Goal: Task Accomplishment & Management: Manage account settings

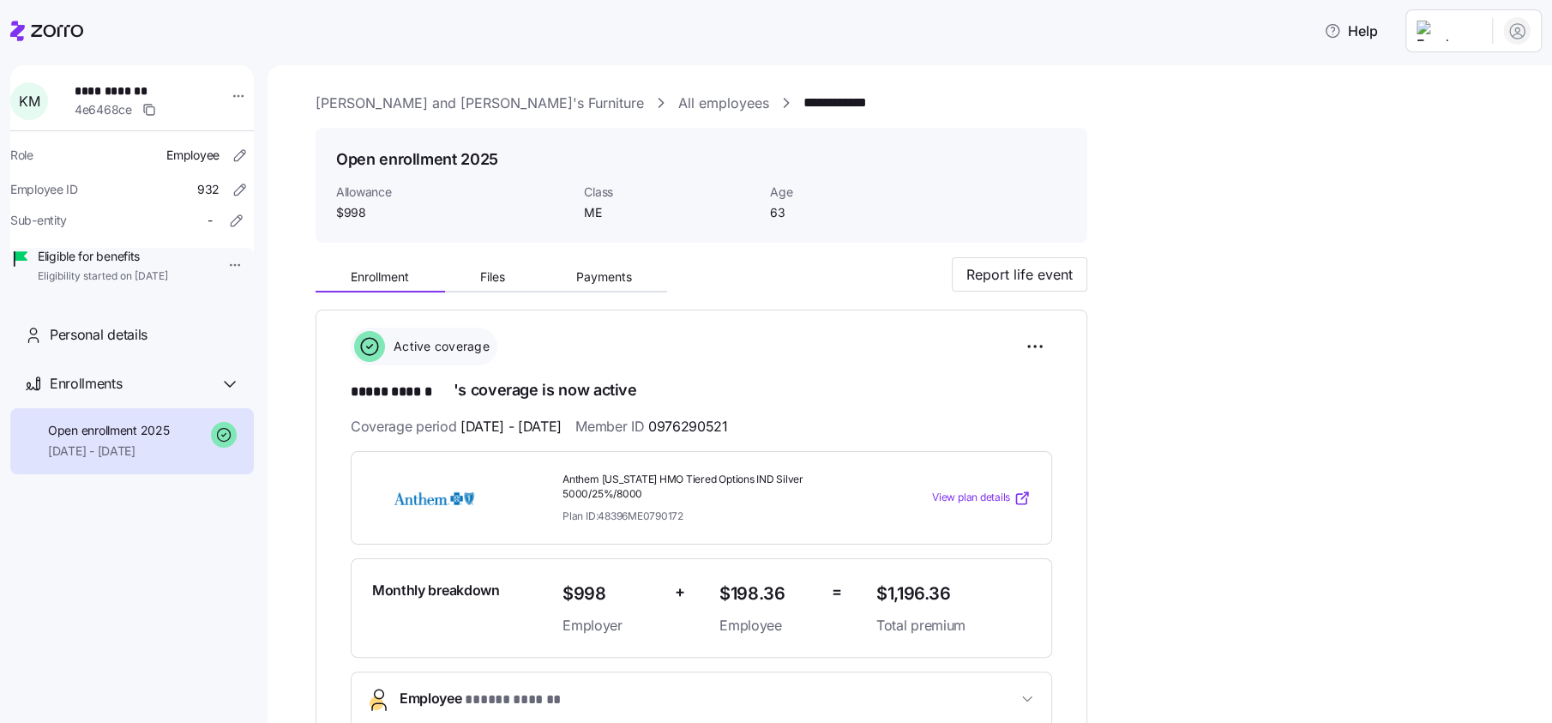
click at [678, 104] on link "All employees" at bounding box center [723, 103] width 91 height 21
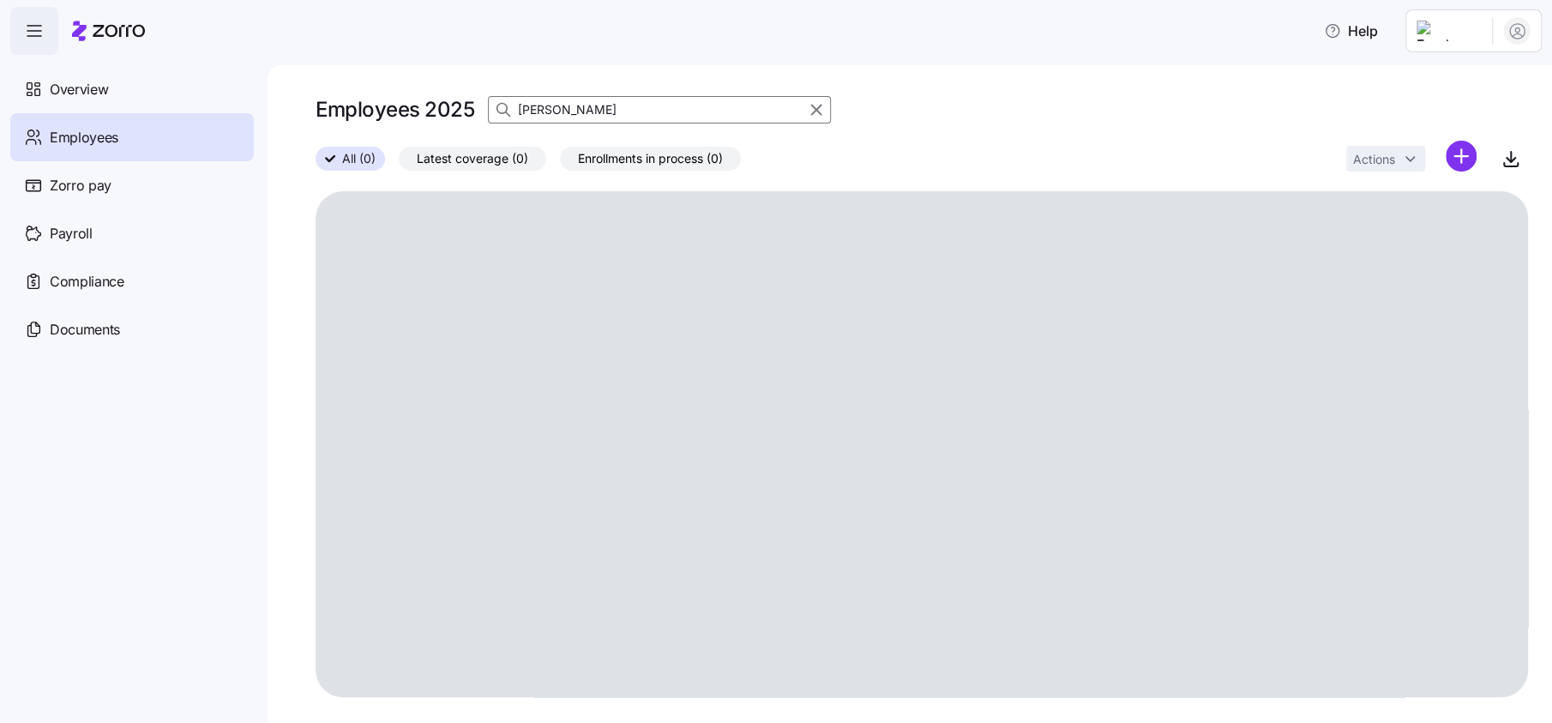
click at [636, 105] on input "[PERSON_NAME]" at bounding box center [659, 109] width 343 height 27
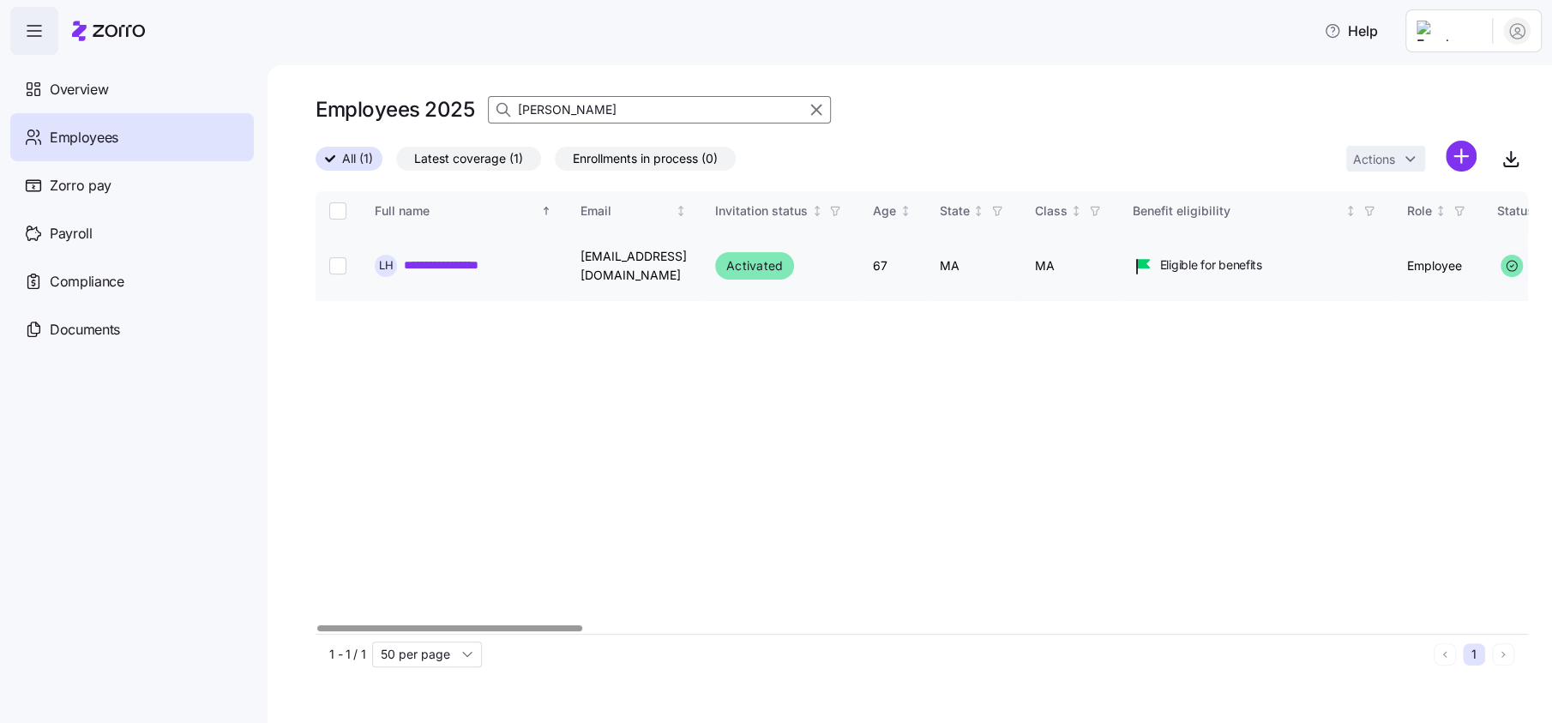
type input "[PERSON_NAME]"
click at [507, 260] on link "**********" at bounding box center [471, 264] width 134 height 17
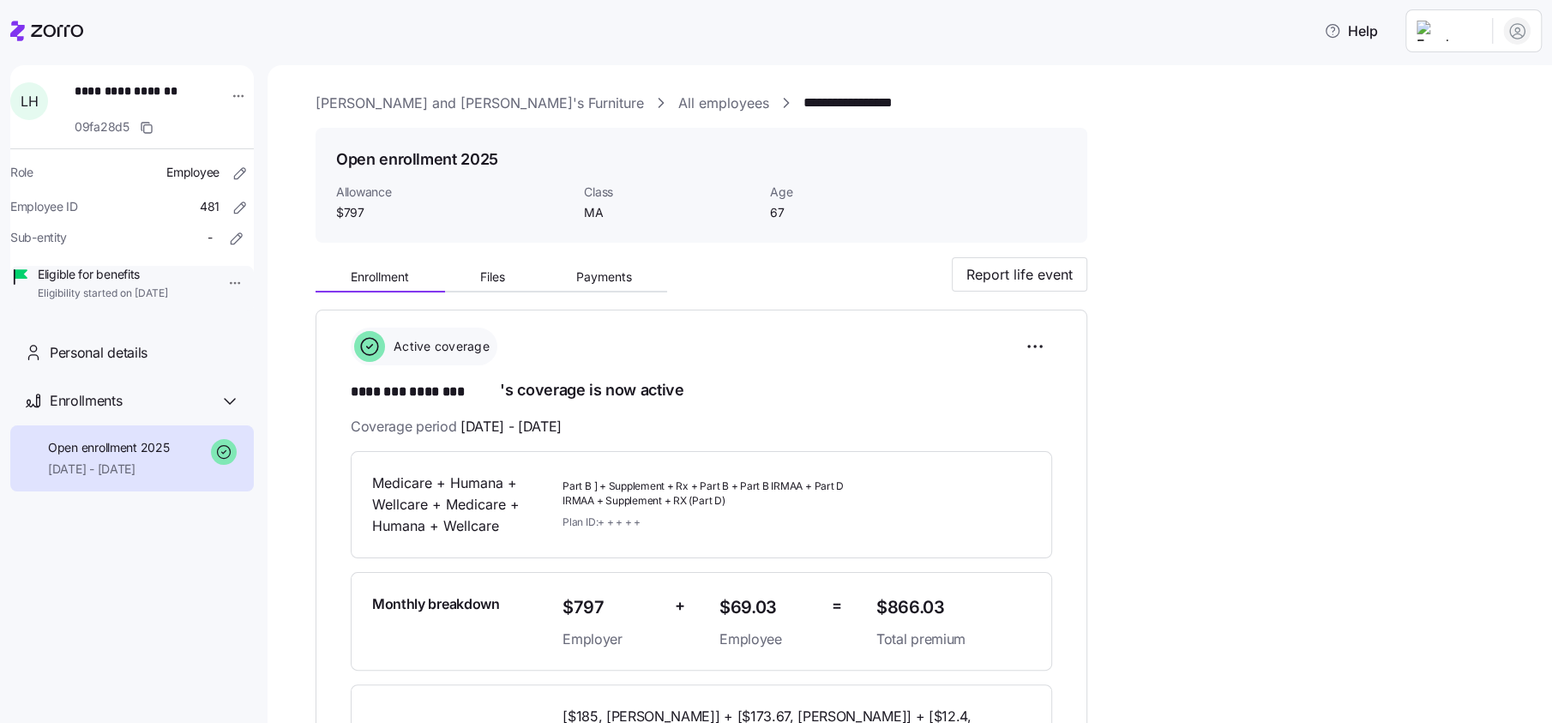
click at [72, 46] on div at bounding box center [46, 31] width 73 height 48
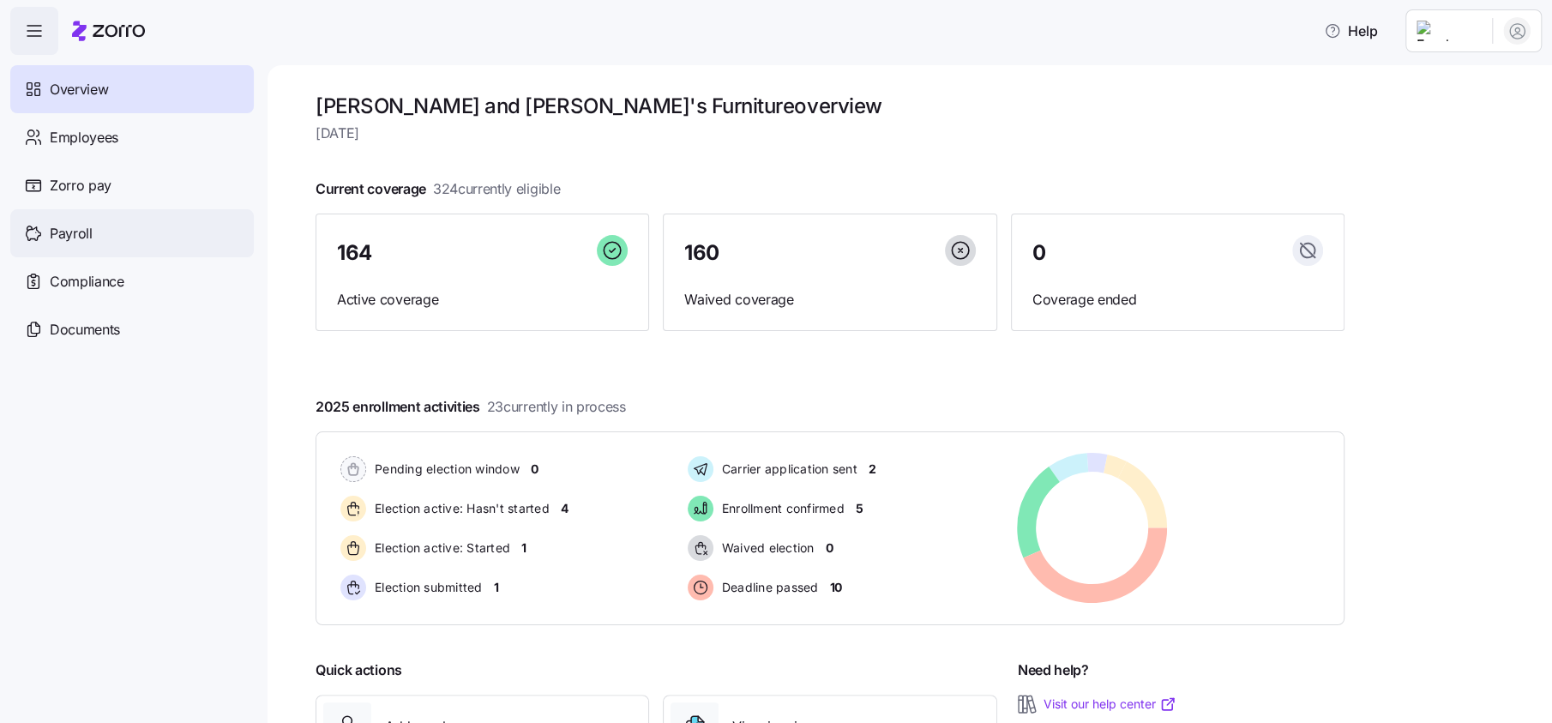
click at [82, 232] on span "Payroll" at bounding box center [71, 233] width 43 height 21
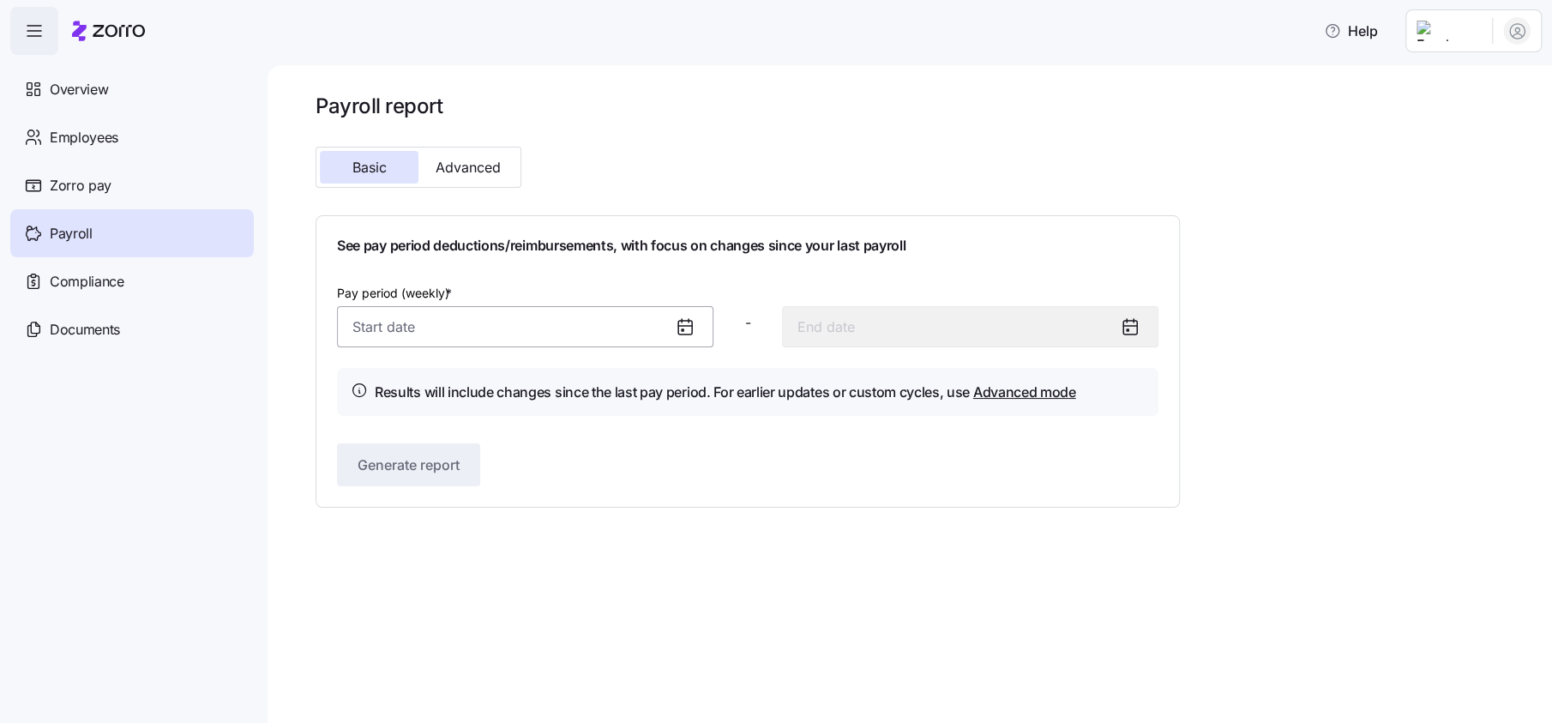
click at [399, 321] on input "Pay period (weekly) *" at bounding box center [525, 326] width 376 height 41
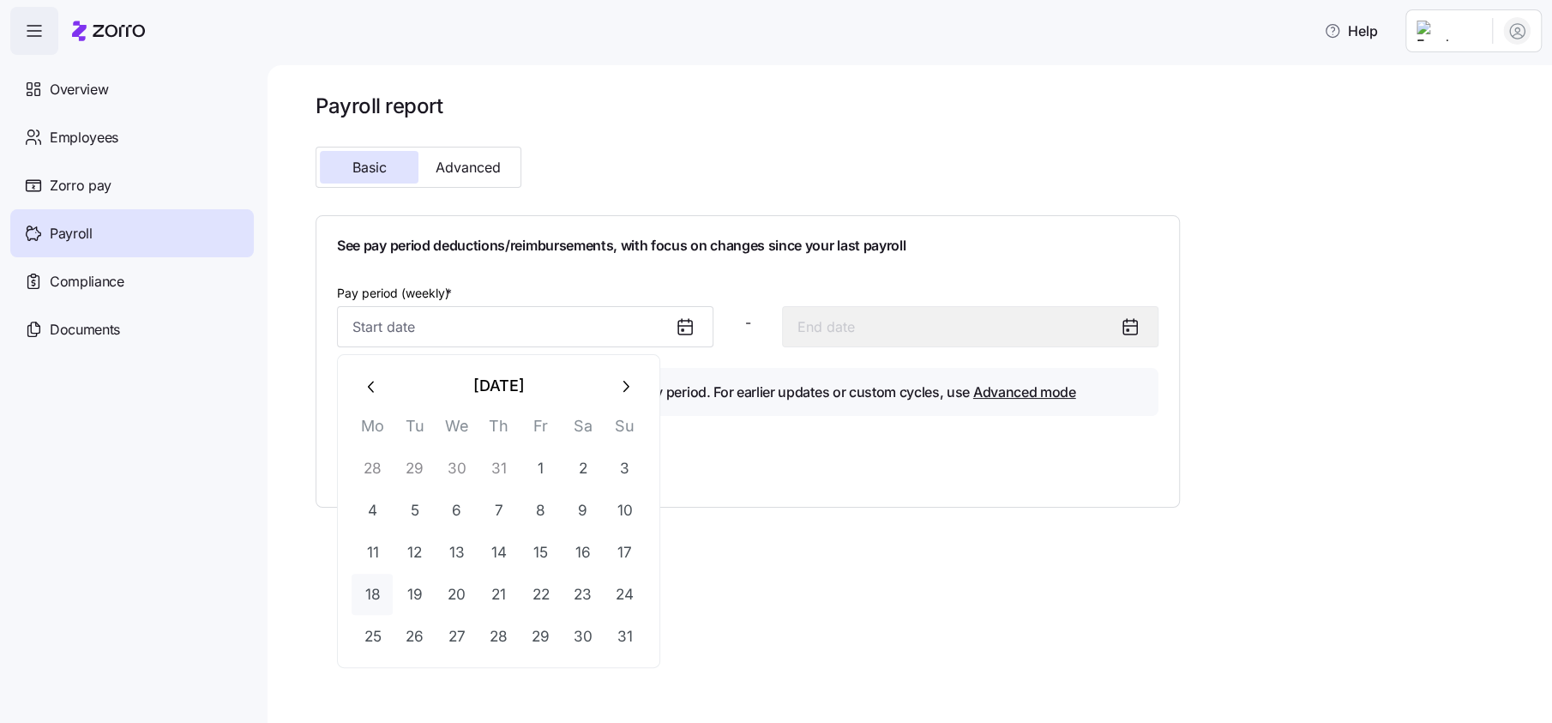
click at [361, 592] on button "18" at bounding box center [371, 593] width 41 height 41
type input "[DATE]"
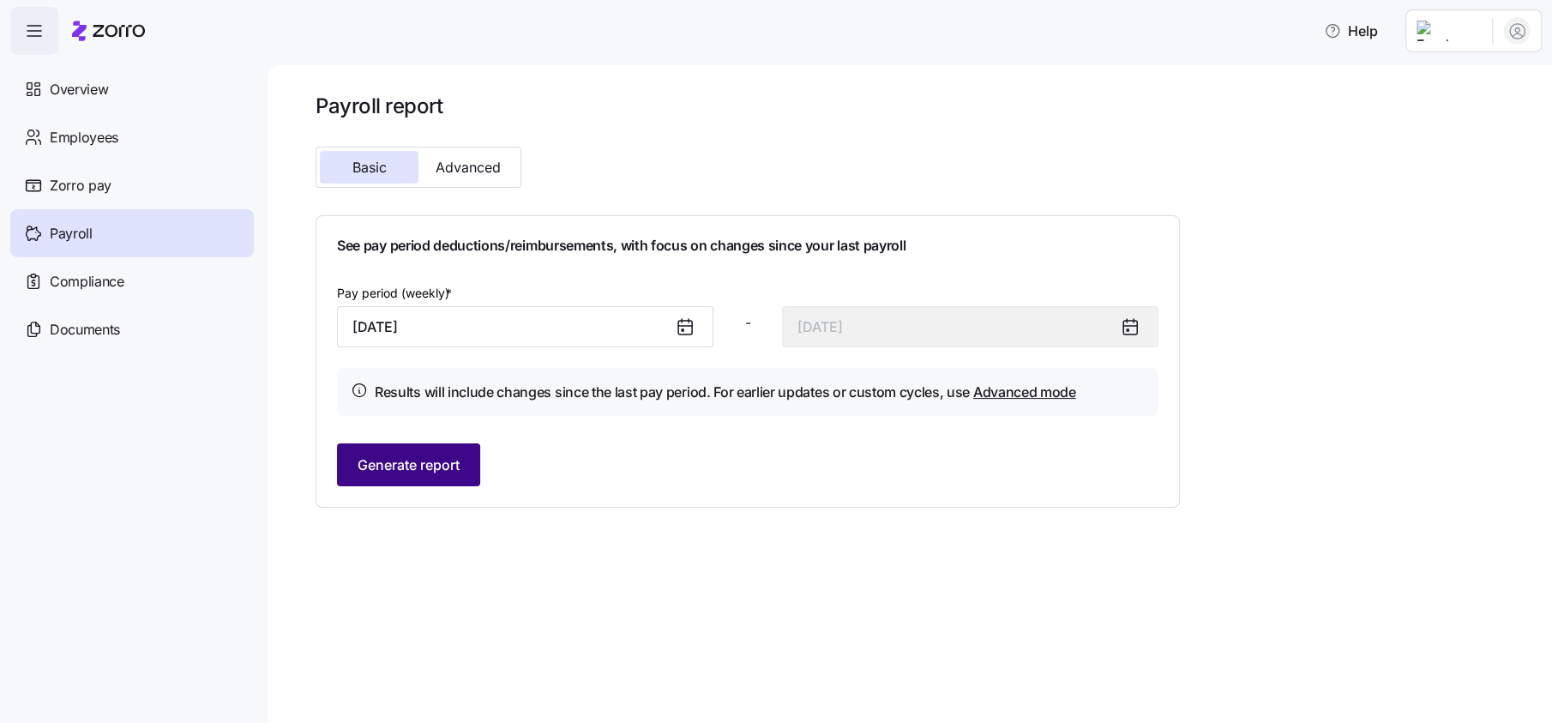
click at [411, 464] on span "Generate report" at bounding box center [408, 464] width 102 height 21
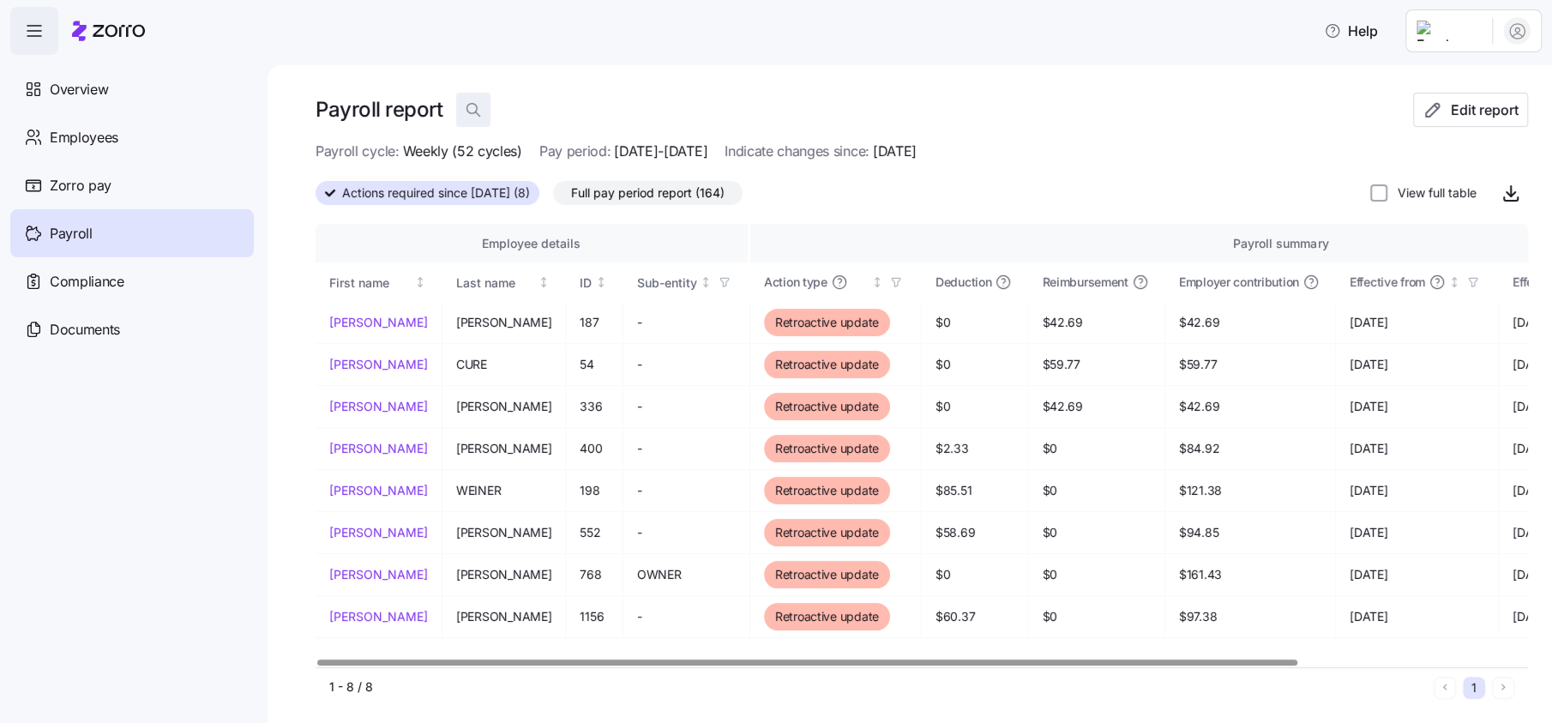
click at [477, 111] on icon "button" at bounding box center [473, 109] width 17 height 17
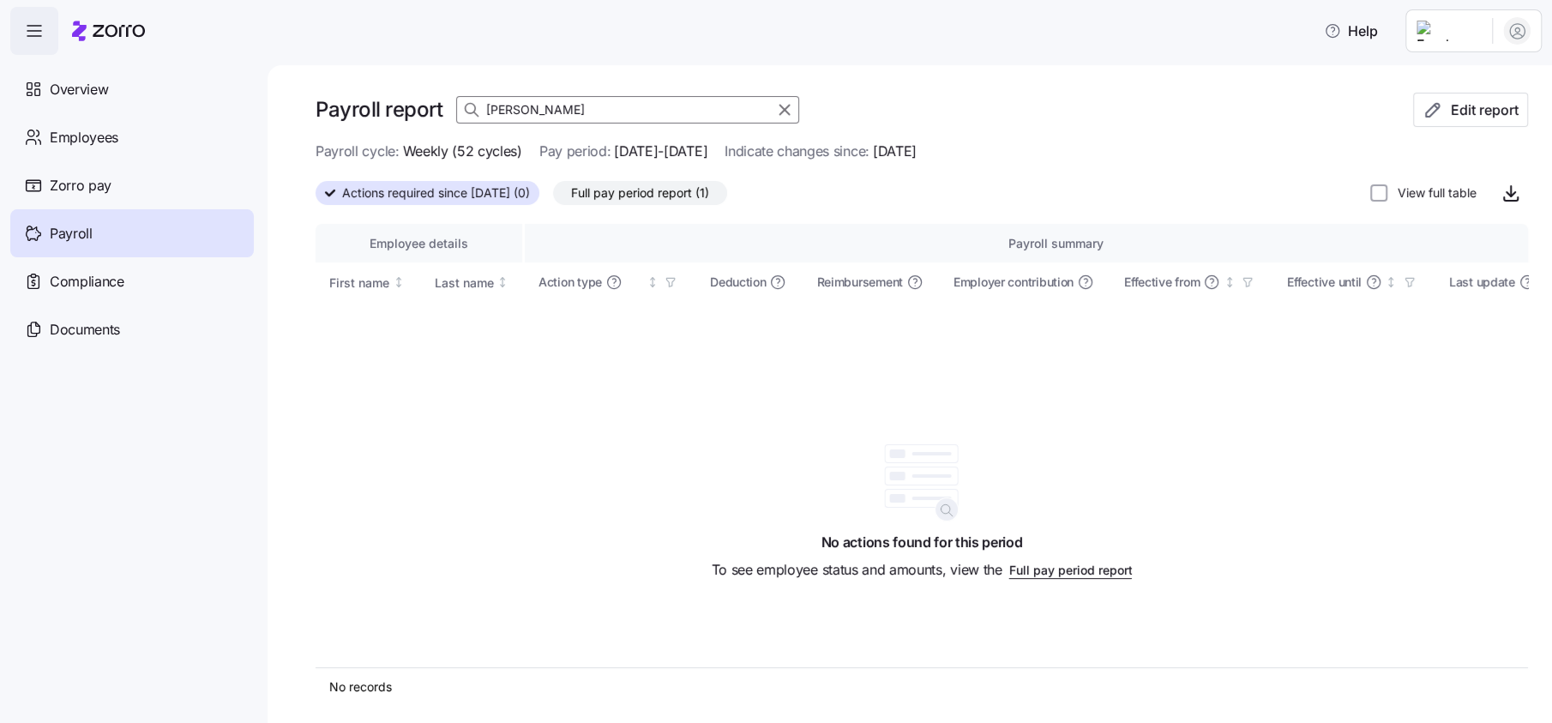
click at [553, 107] on input "[PERSON_NAME]" at bounding box center [627, 109] width 343 height 27
click at [696, 201] on span "Full pay period report (1)" at bounding box center [640, 193] width 138 height 22
click at [553, 197] on input "Full pay period report (1)" at bounding box center [553, 197] width 0 height 0
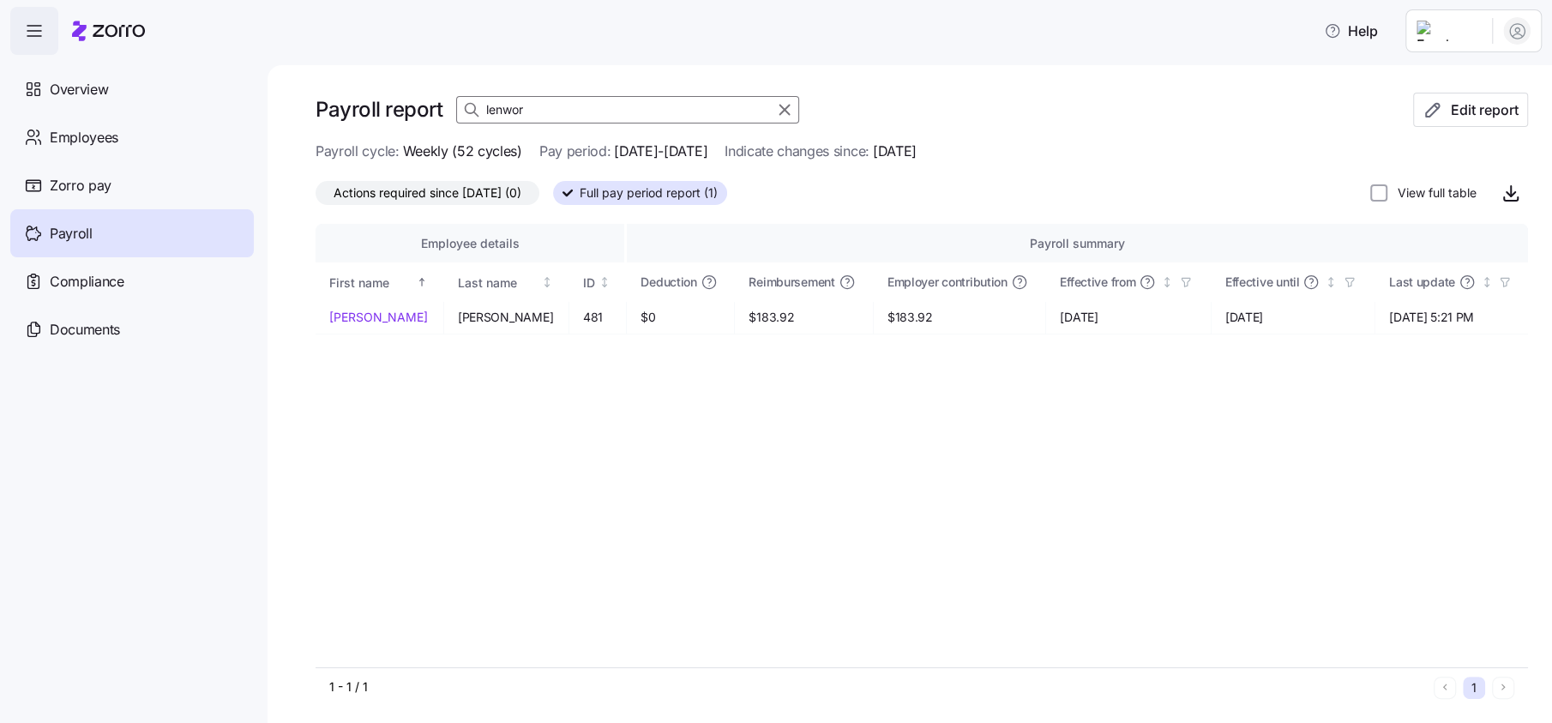
click at [546, 104] on input "lenwor" at bounding box center [627, 109] width 343 height 27
click at [549, 105] on input "trud" at bounding box center [627, 109] width 343 height 27
type input "kathr"
click at [786, 104] on icon "button" at bounding box center [784, 109] width 19 height 21
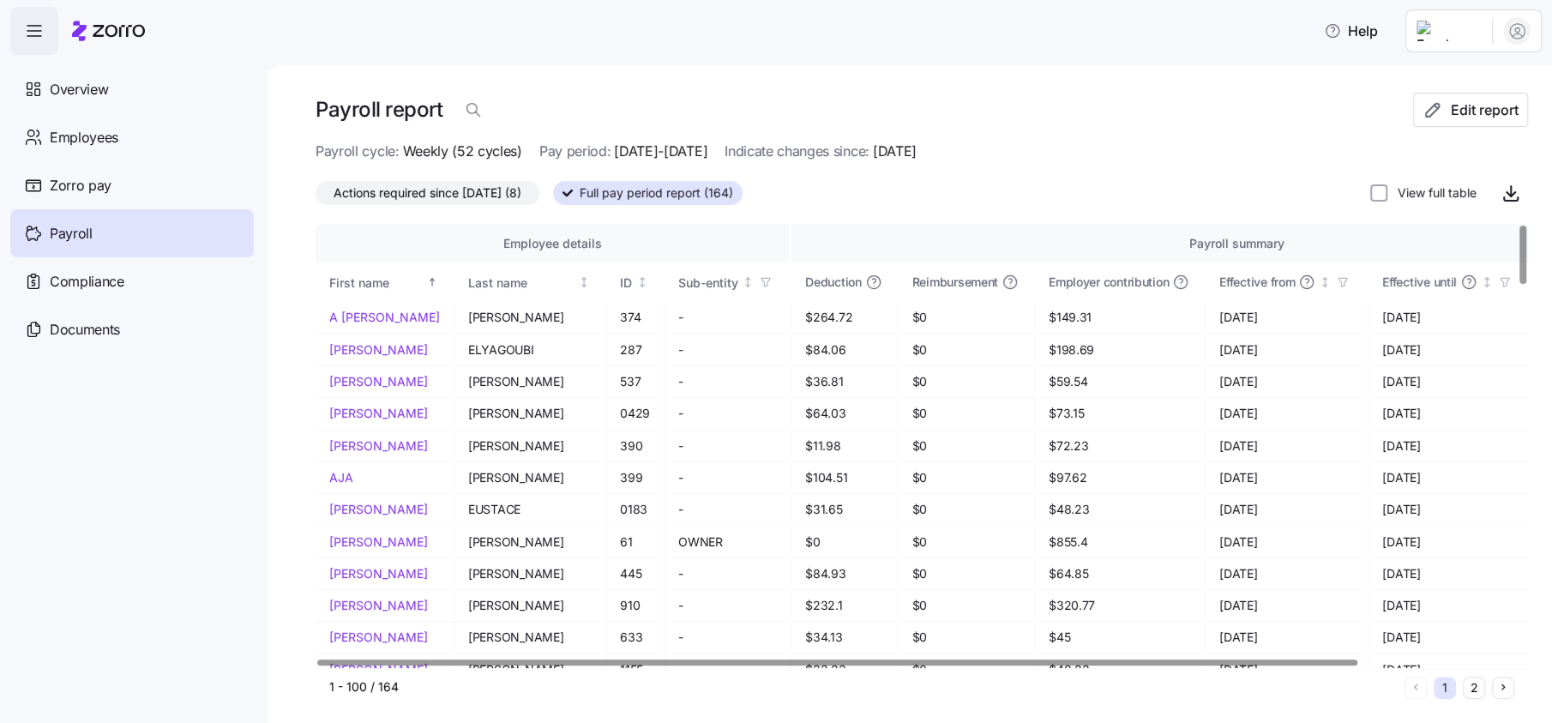
scroll to position [0, 72]
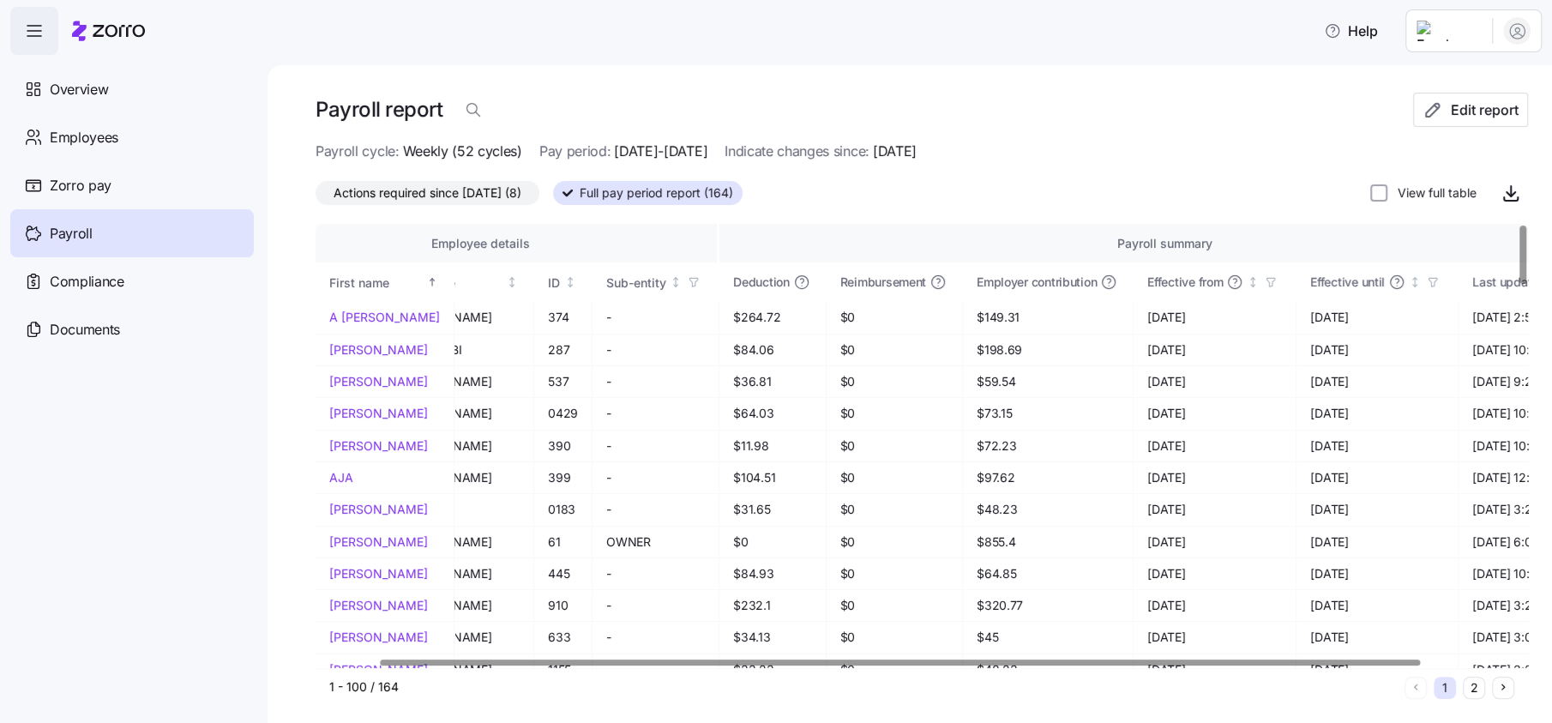
click at [690, 661] on div at bounding box center [900, 662] width 1039 height 6
click at [1500, 188] on icon "button" at bounding box center [1510, 189] width 21 height 21
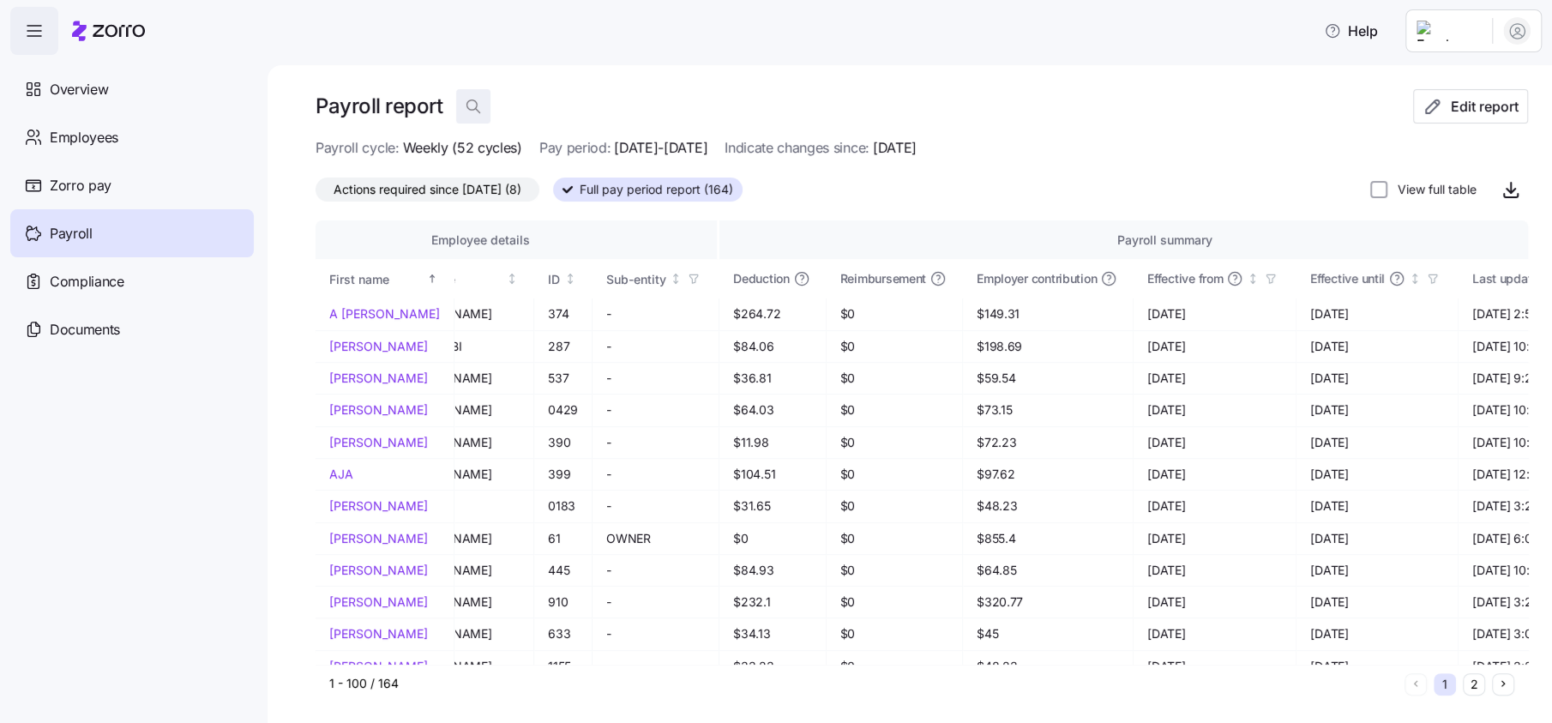
click at [477, 112] on icon "button" at bounding box center [473, 106] width 17 height 17
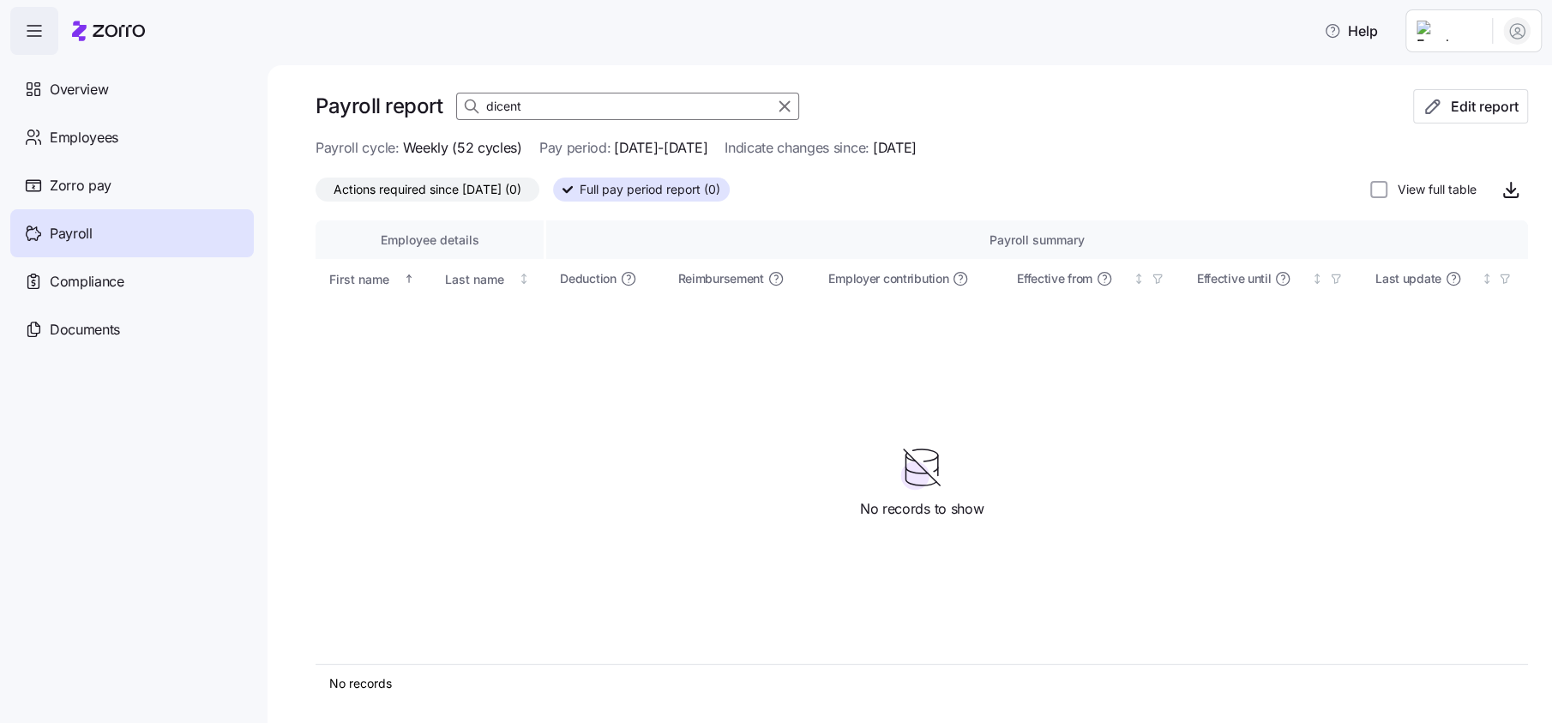
scroll to position [0, 0]
drag, startPoint x: 498, startPoint y: 183, endPoint x: 555, endPoint y: 210, distance: 62.9
click at [496, 183] on span "Actions required since [DATE] (0)" at bounding box center [427, 189] width 188 height 22
click at [315, 194] on input "Actions required since [DATE] (0)" at bounding box center [315, 194] width 0 height 0
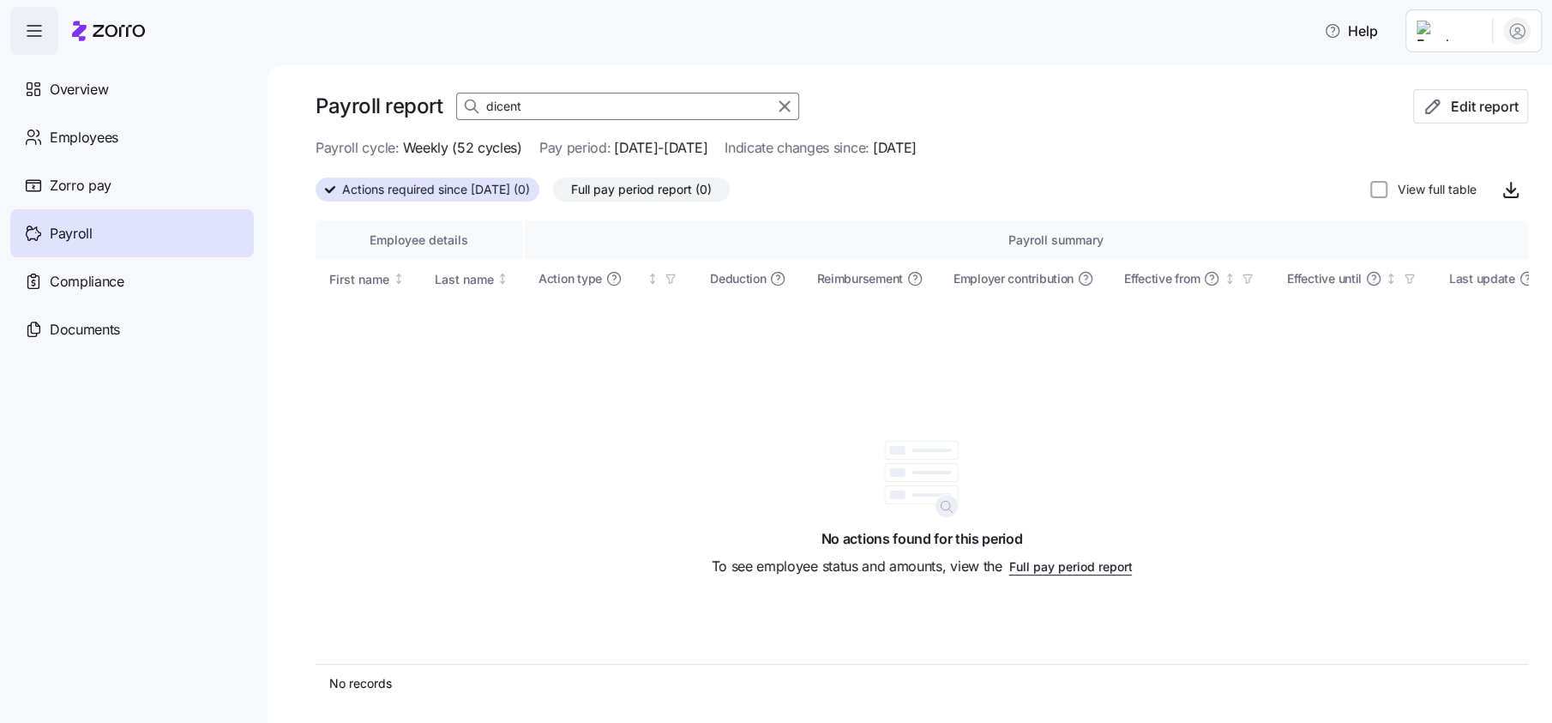
click at [564, 101] on input "dicent" at bounding box center [627, 106] width 343 height 27
type input "[PERSON_NAME]"
click at [480, 190] on span "Actions required since [DATE] (0)" at bounding box center [436, 189] width 188 height 22
click at [315, 195] on input "Actions required since [DATE] (0)" at bounding box center [315, 195] width 0 height 0
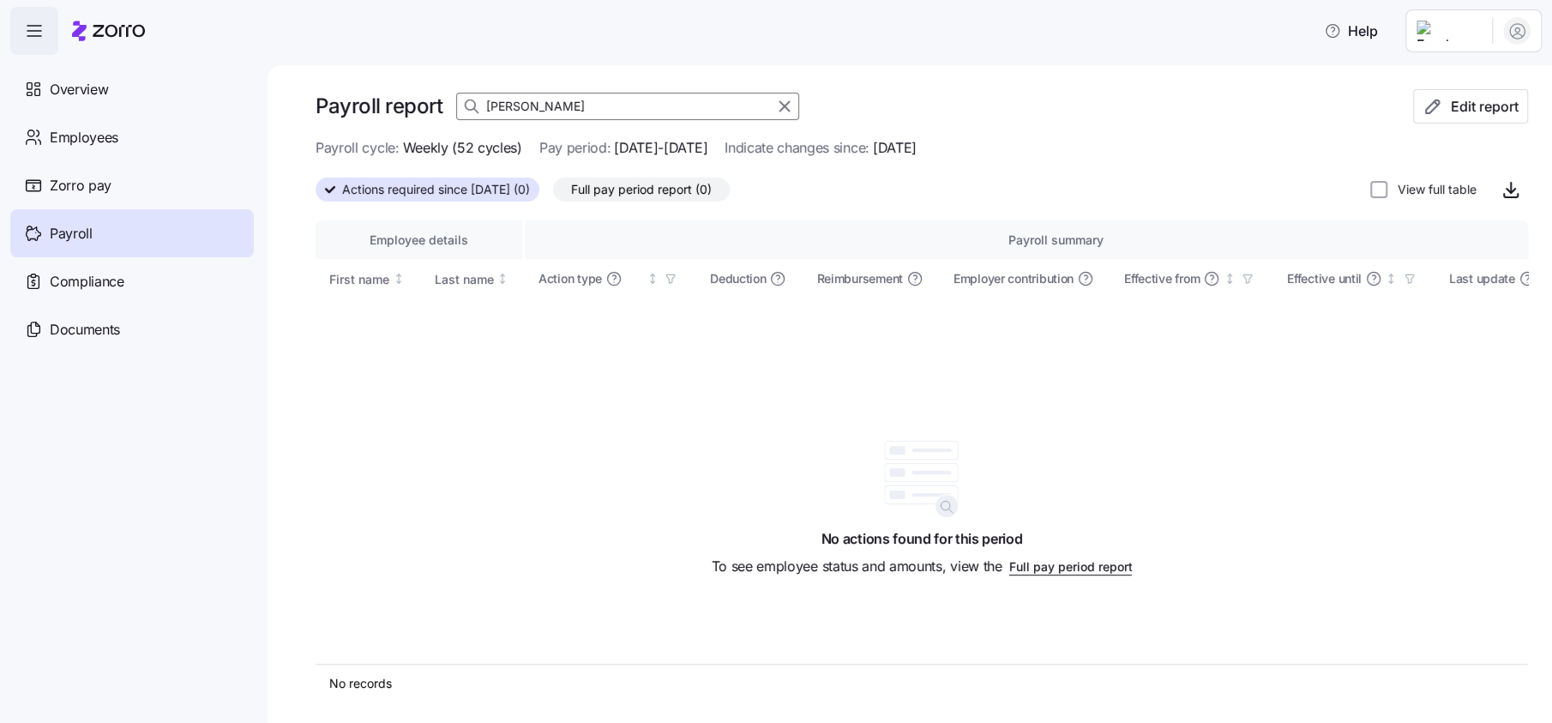
click at [701, 181] on span "Full pay period report (0)" at bounding box center [641, 189] width 141 height 22
click at [553, 194] on input "Full pay period report (0)" at bounding box center [553, 194] width 0 height 0
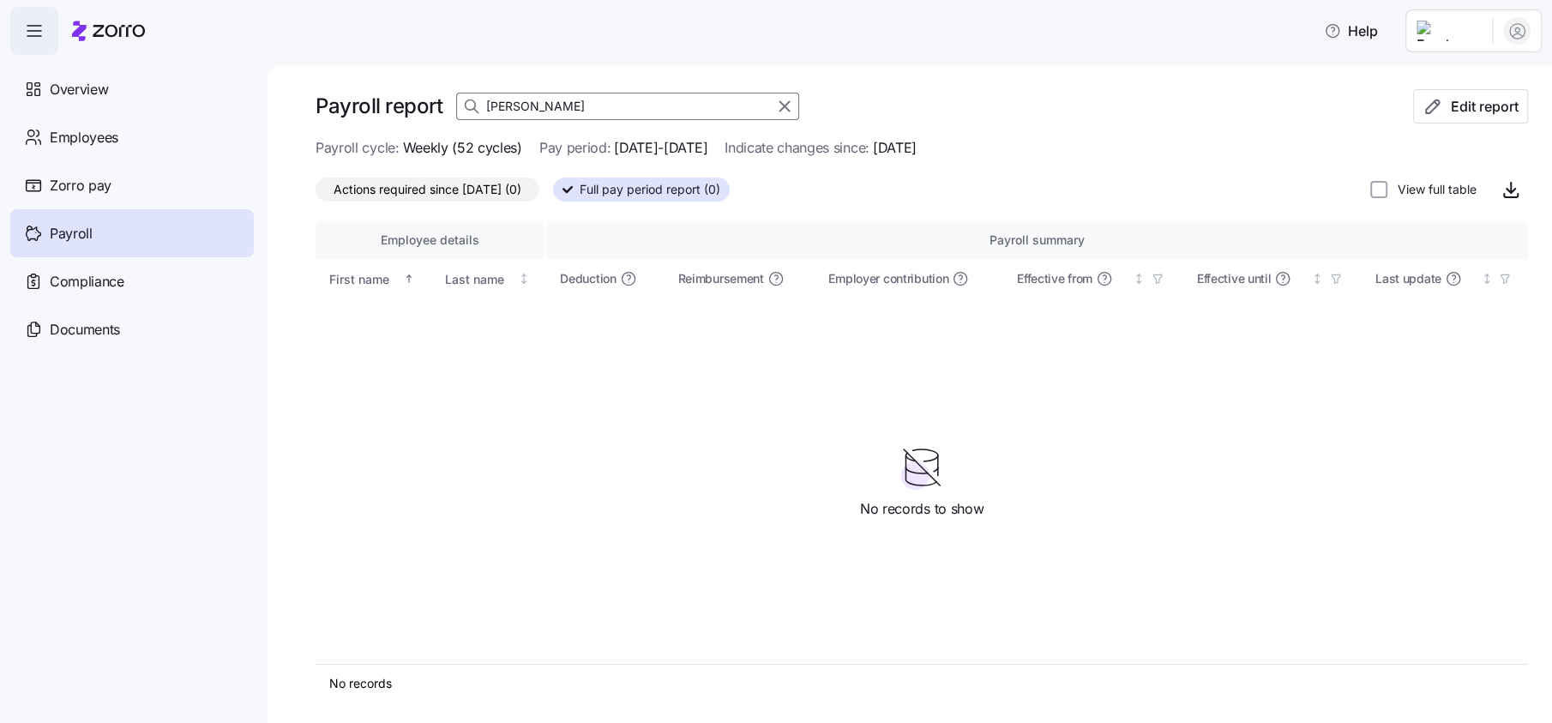
click at [412, 195] on span "Actions required since [DATE] (0)" at bounding box center [427, 189] width 188 height 22
click at [315, 194] on input "Actions required since [DATE] (0)" at bounding box center [315, 194] width 0 height 0
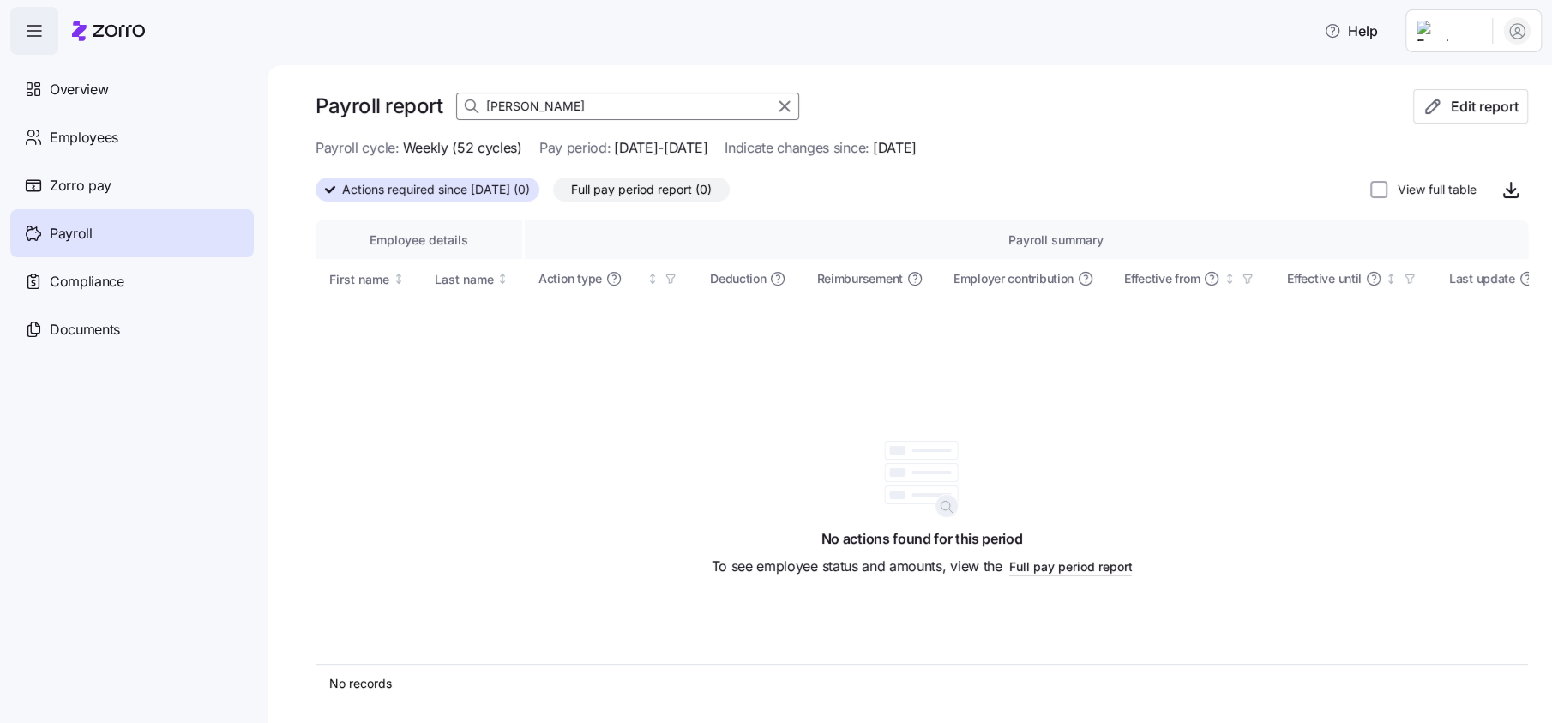
click at [89, 24] on icon at bounding box center [108, 31] width 73 height 21
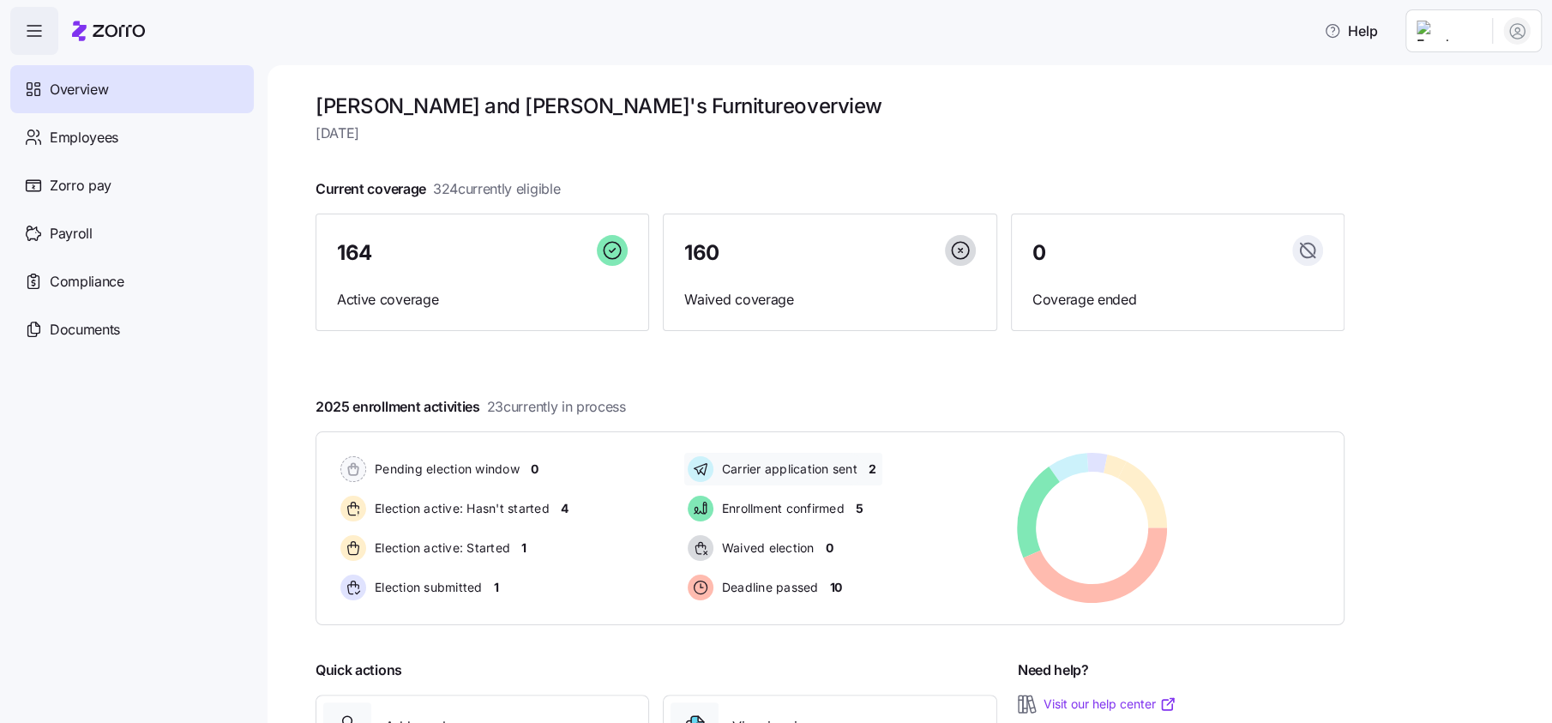
click at [872, 467] on span "2" at bounding box center [872, 468] width 8 height 17
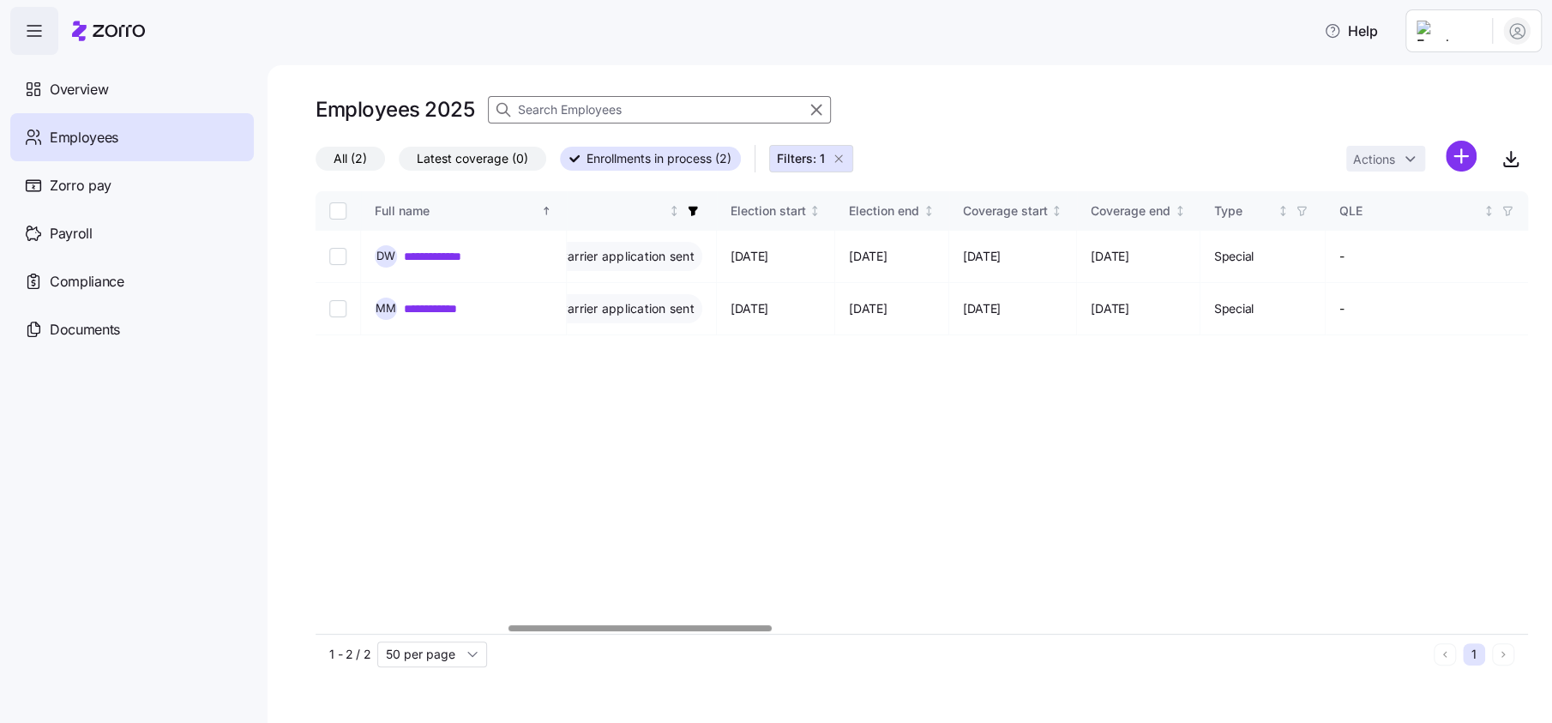
scroll to position [0, 1032]
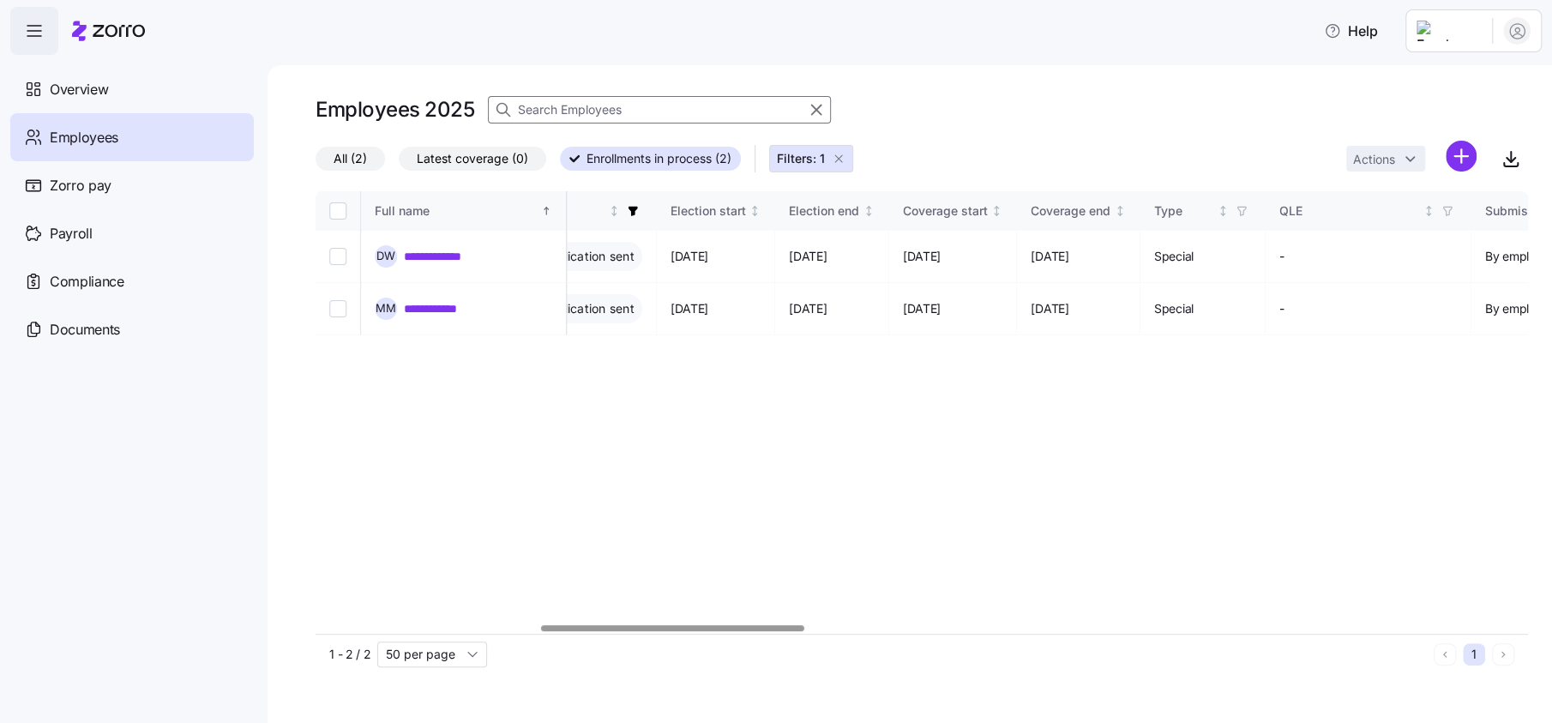
click at [608, 625] on div at bounding box center [672, 628] width 262 height 6
click at [90, 92] on span "Overview" at bounding box center [79, 89] width 58 height 21
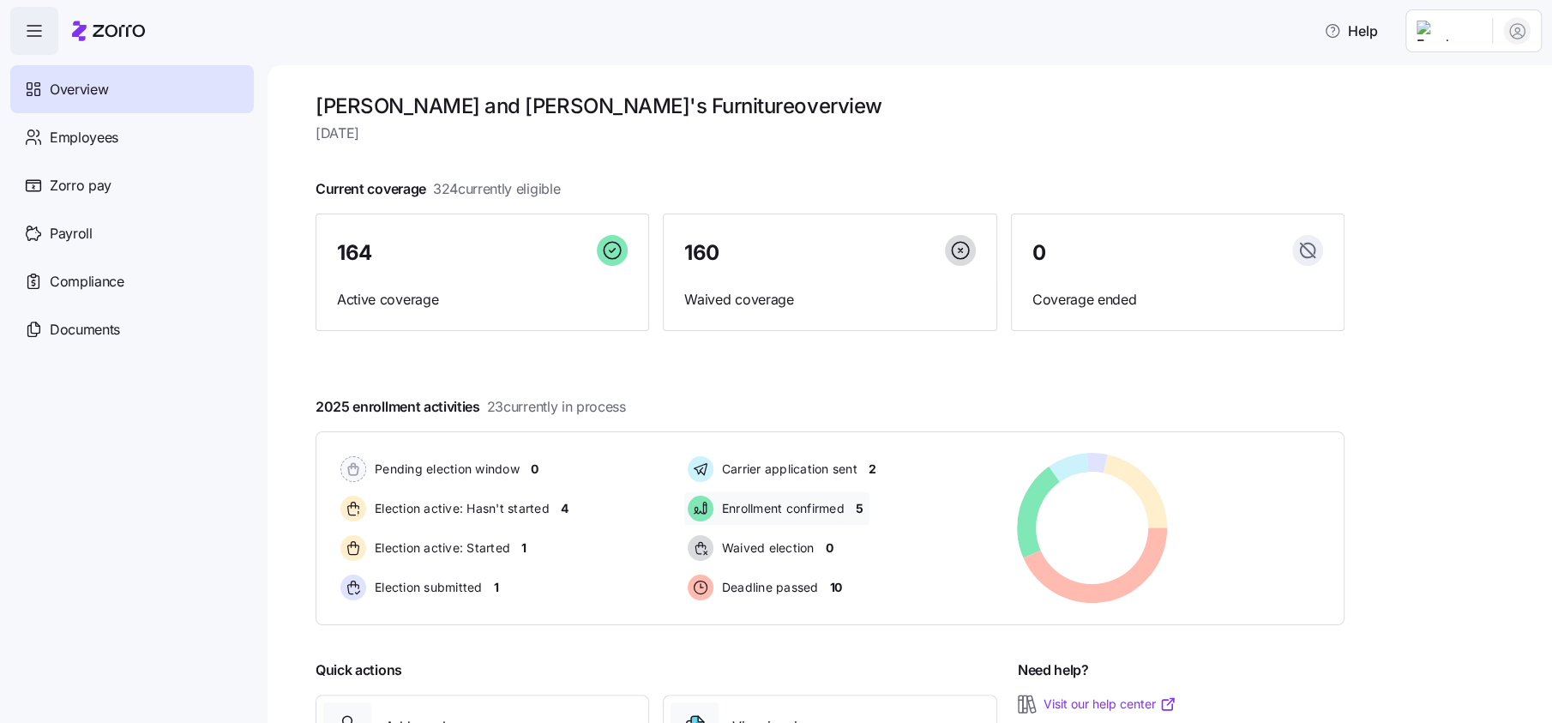
click at [863, 510] on span "5" at bounding box center [859, 508] width 8 height 17
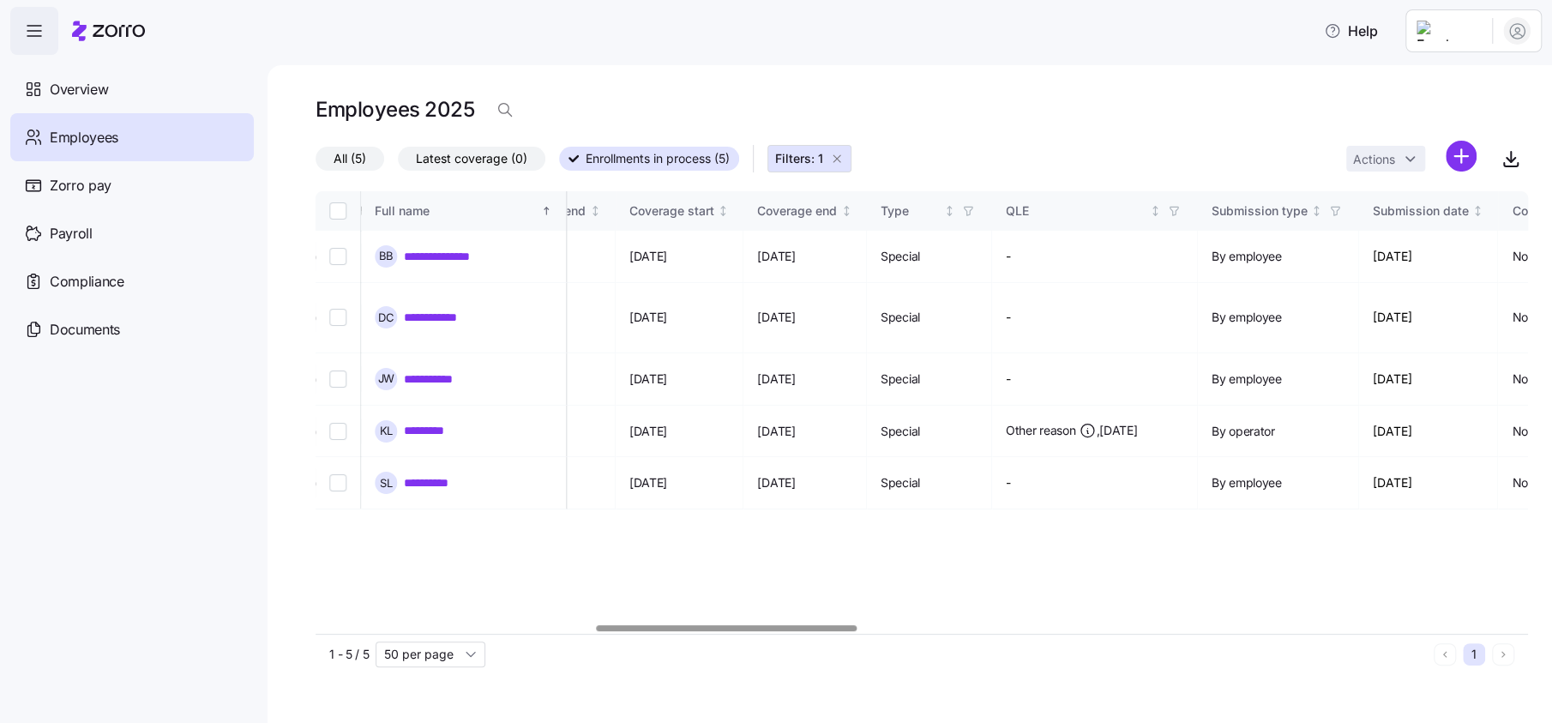
scroll to position [0, 1296]
click at [737, 625] on div at bounding box center [727, 628] width 261 height 6
click at [97, 94] on span "Overview" at bounding box center [79, 89] width 58 height 21
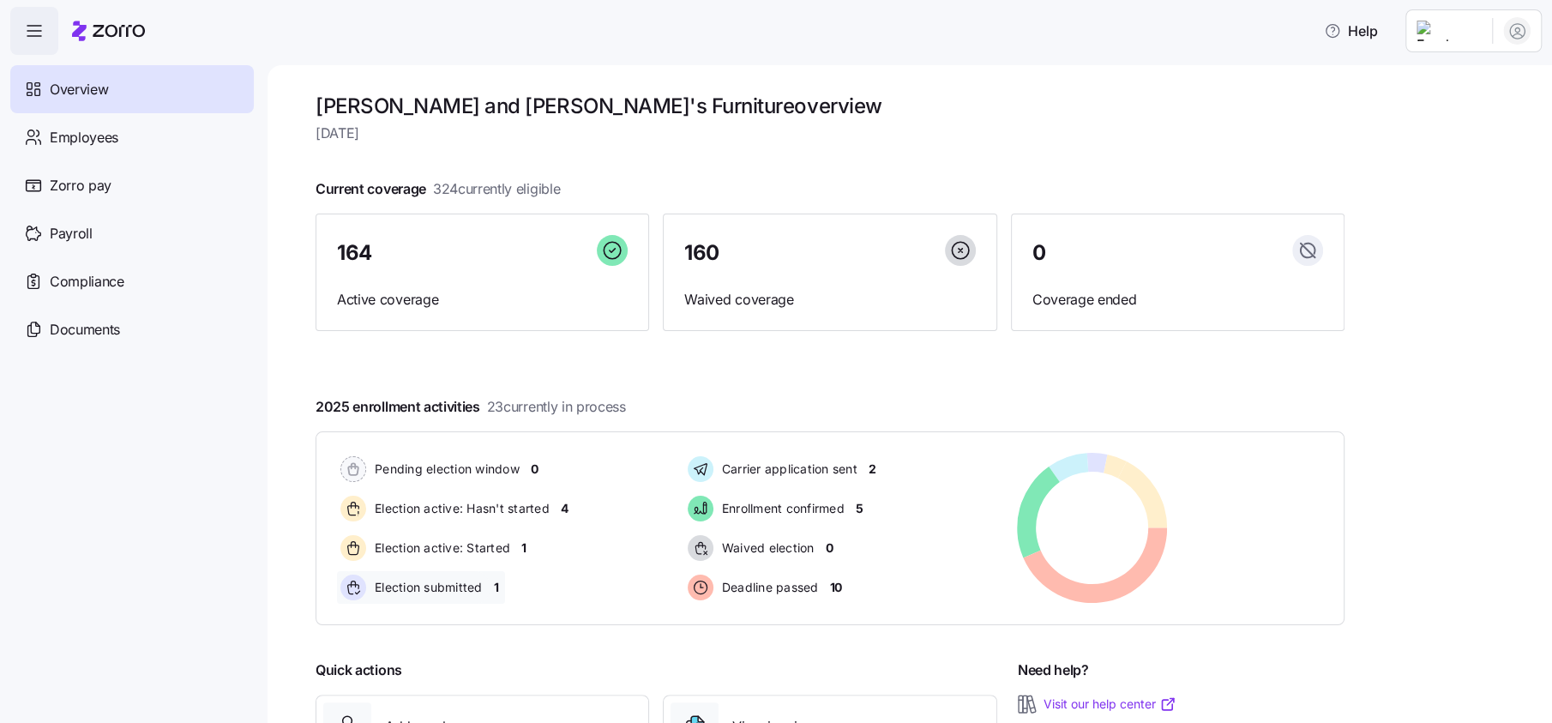
click at [499, 584] on span "1" at bounding box center [496, 587] width 5 height 17
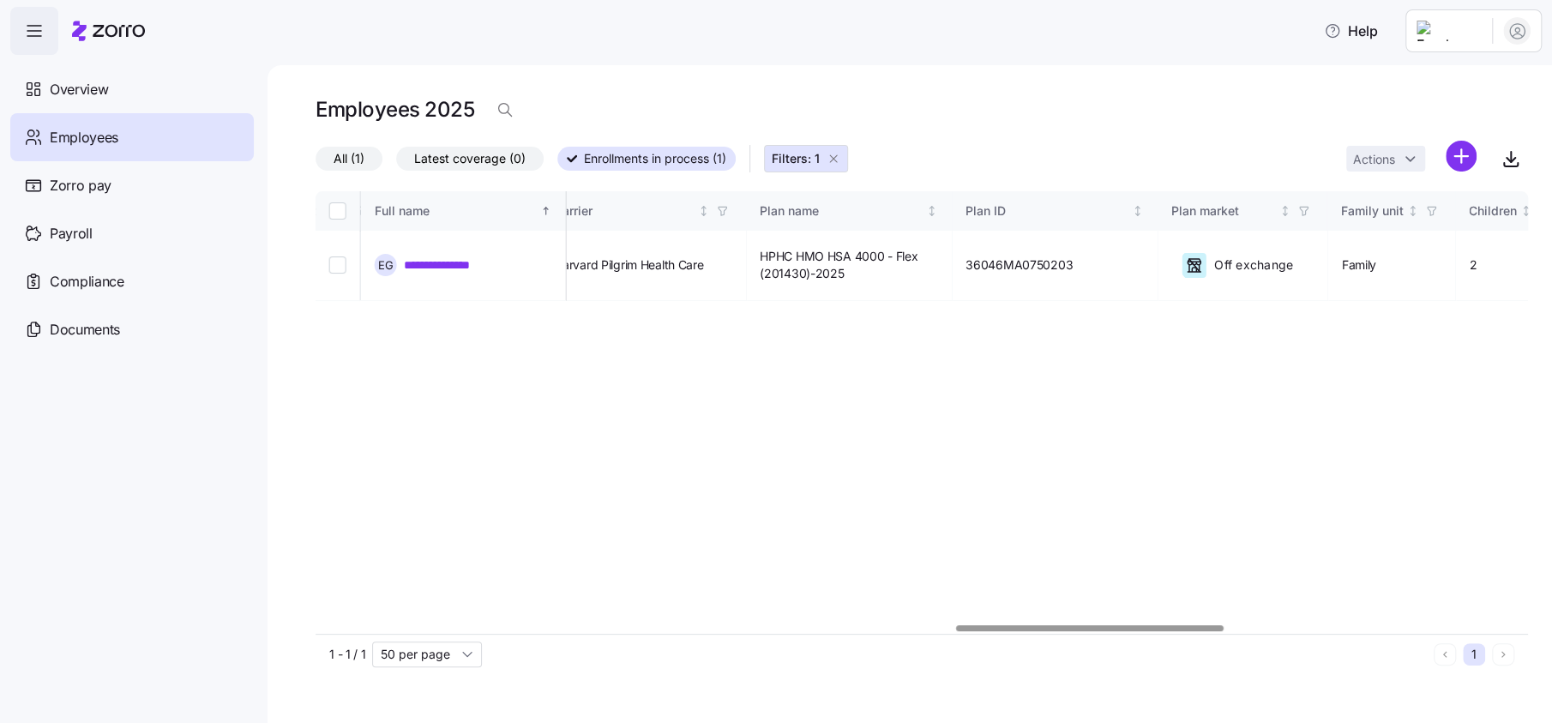
scroll to position [0, 2913]
click at [1094, 625] on div at bounding box center [1093, 628] width 267 height 6
drag, startPoint x: 79, startPoint y: 96, endPoint x: 109, endPoint y: 122, distance: 39.5
click at [79, 95] on span "Overview" at bounding box center [79, 89] width 58 height 21
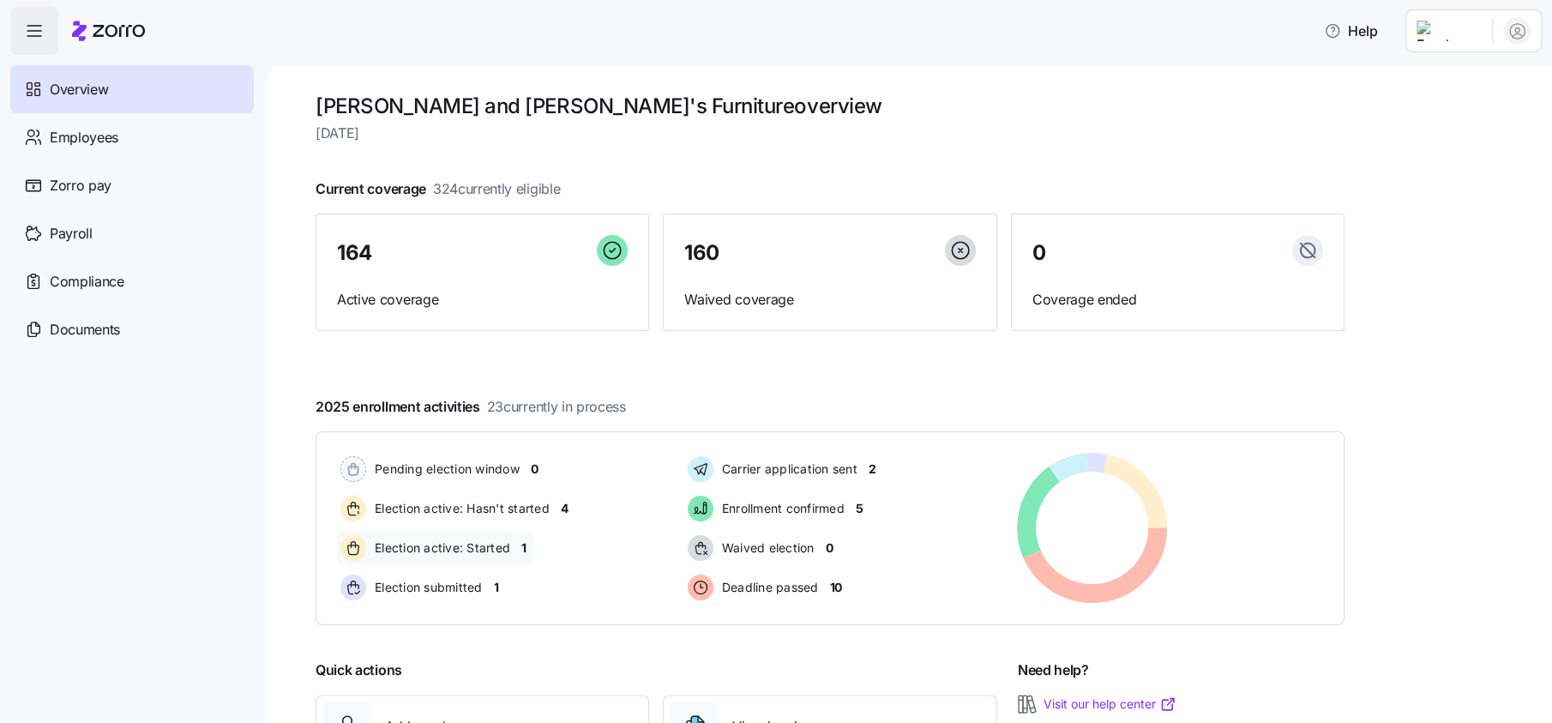
click at [522, 543] on span "1" at bounding box center [523, 547] width 5 height 17
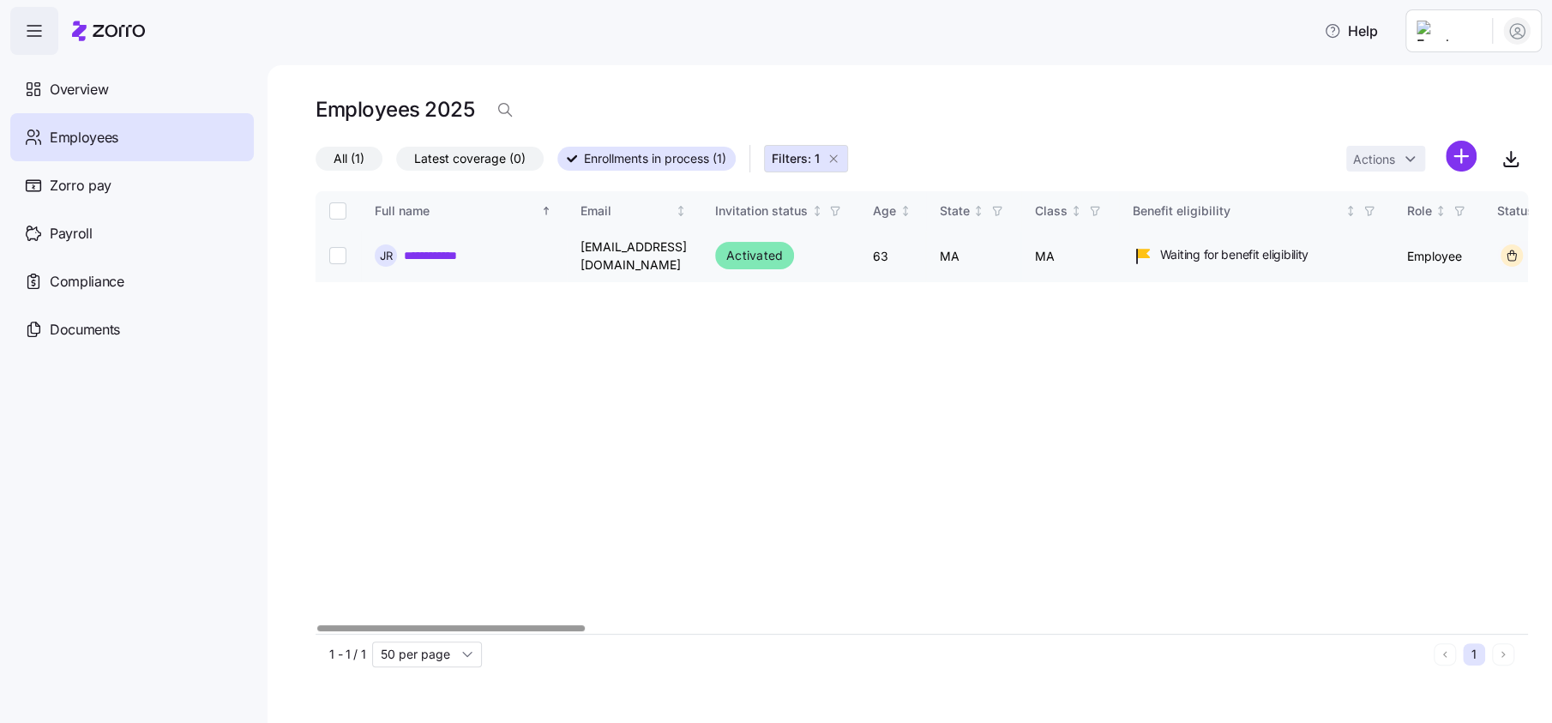
click at [441, 247] on link "**********" at bounding box center [449, 255] width 91 height 17
click at [91, 87] on span "Overview" at bounding box center [79, 89] width 58 height 21
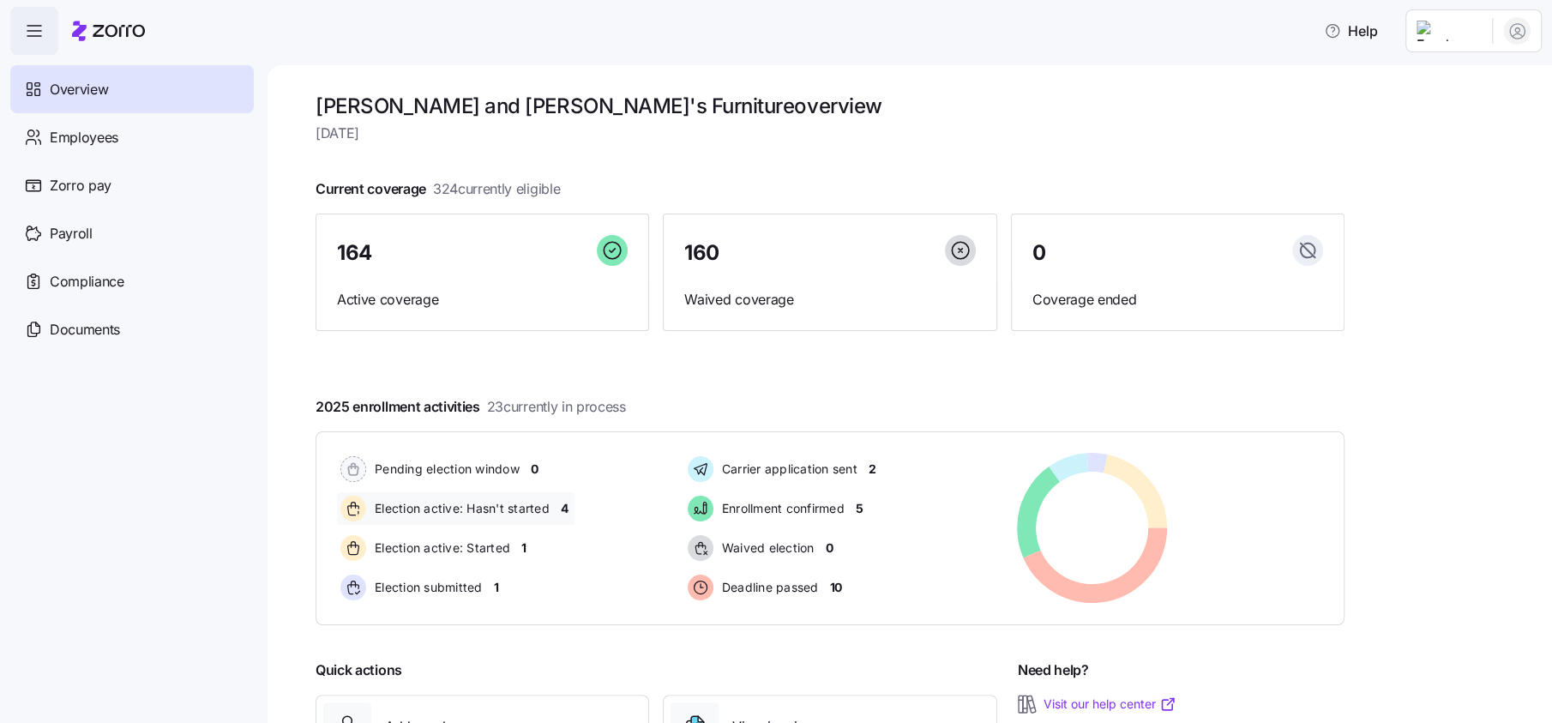
click at [564, 505] on span "4" at bounding box center [565, 508] width 8 height 17
click at [568, 507] on span "4" at bounding box center [565, 508] width 8 height 17
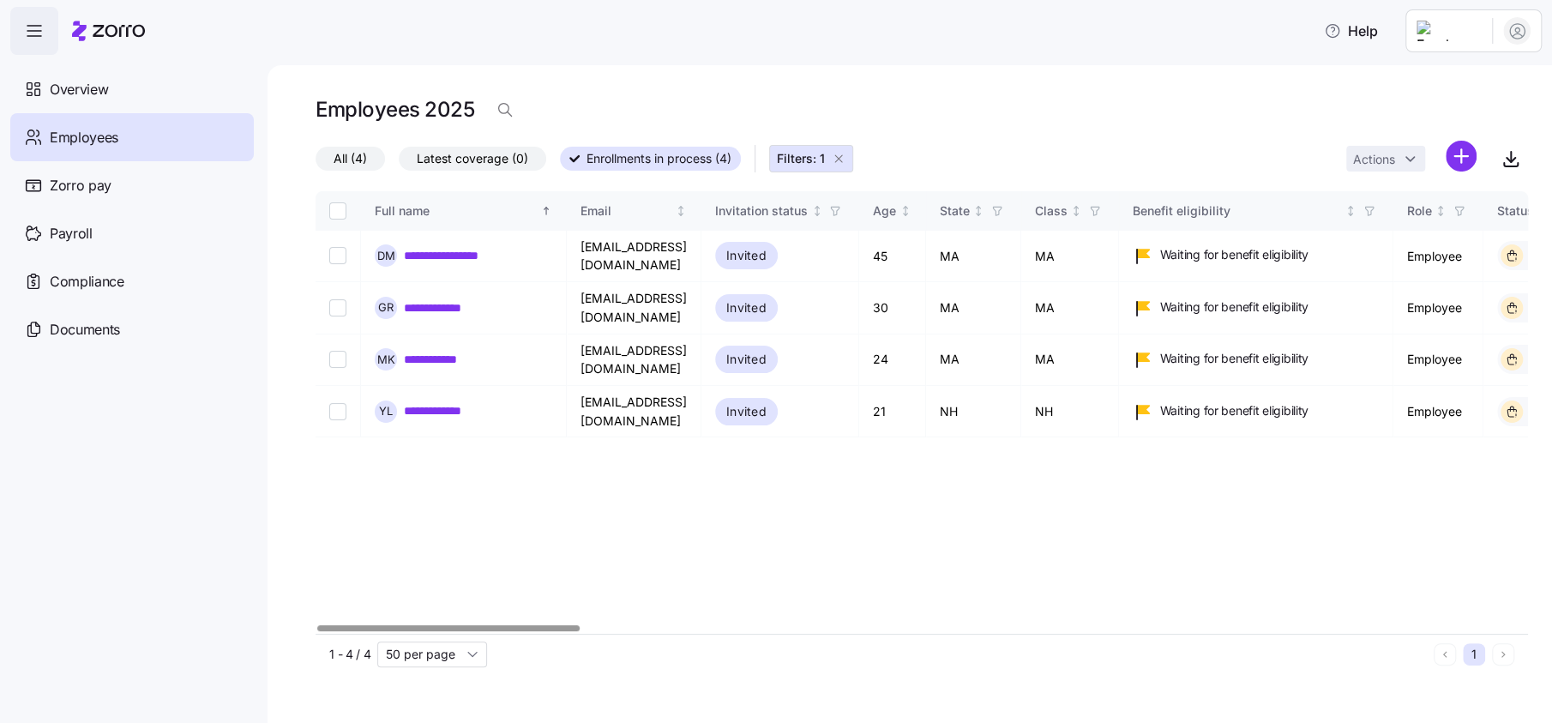
click at [315, 633] on div at bounding box center [921, 628] width 1212 height 10
click at [67, 85] on span "Overview" at bounding box center [79, 89] width 58 height 21
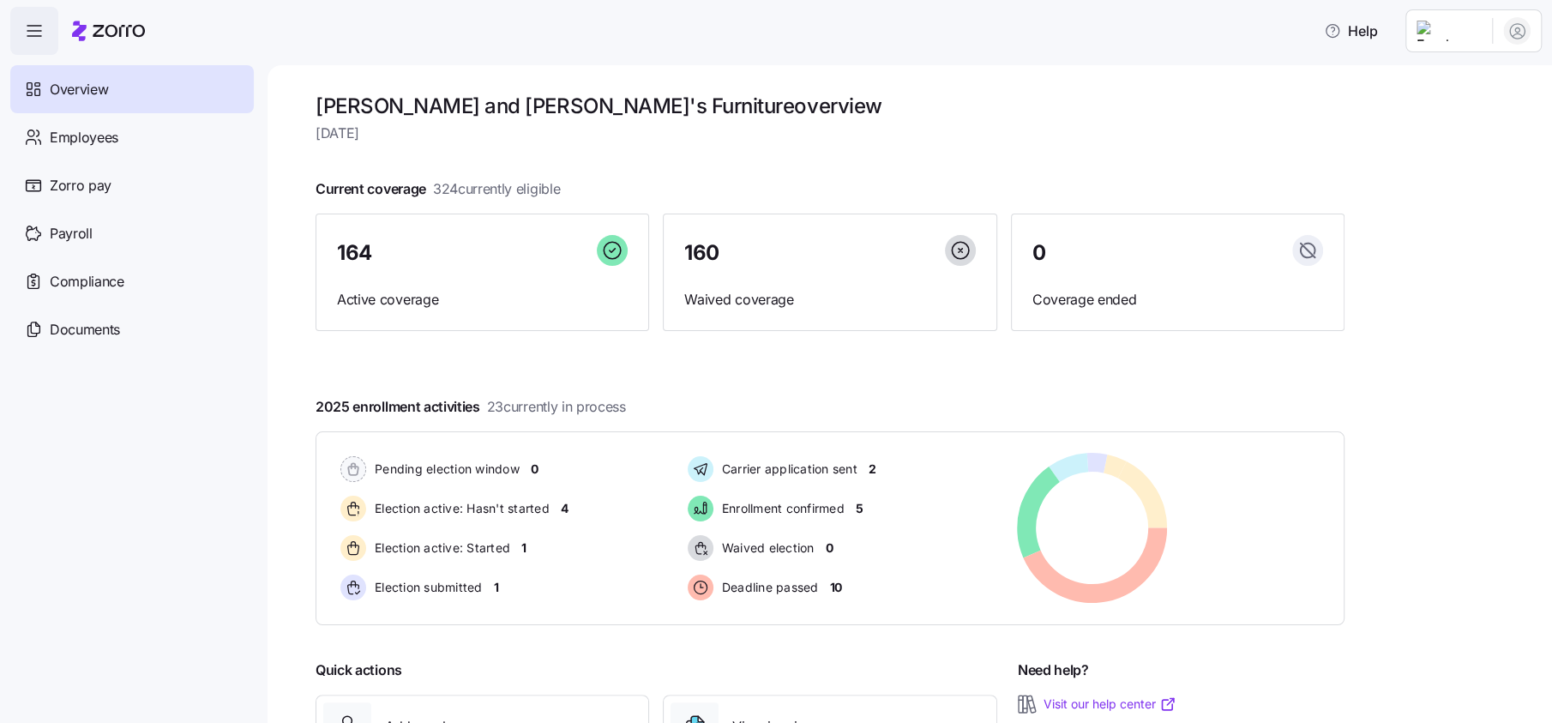
click at [1456, 29] on html "Help Overview Employees Zorro pay Payroll Compliance Documents [PERSON_NAME] an…" at bounding box center [776, 356] width 1552 height 712
click at [1444, 174] on div "Log out" at bounding box center [1447, 174] width 67 height 19
